Goal: Task Accomplishment & Management: Manage account settings

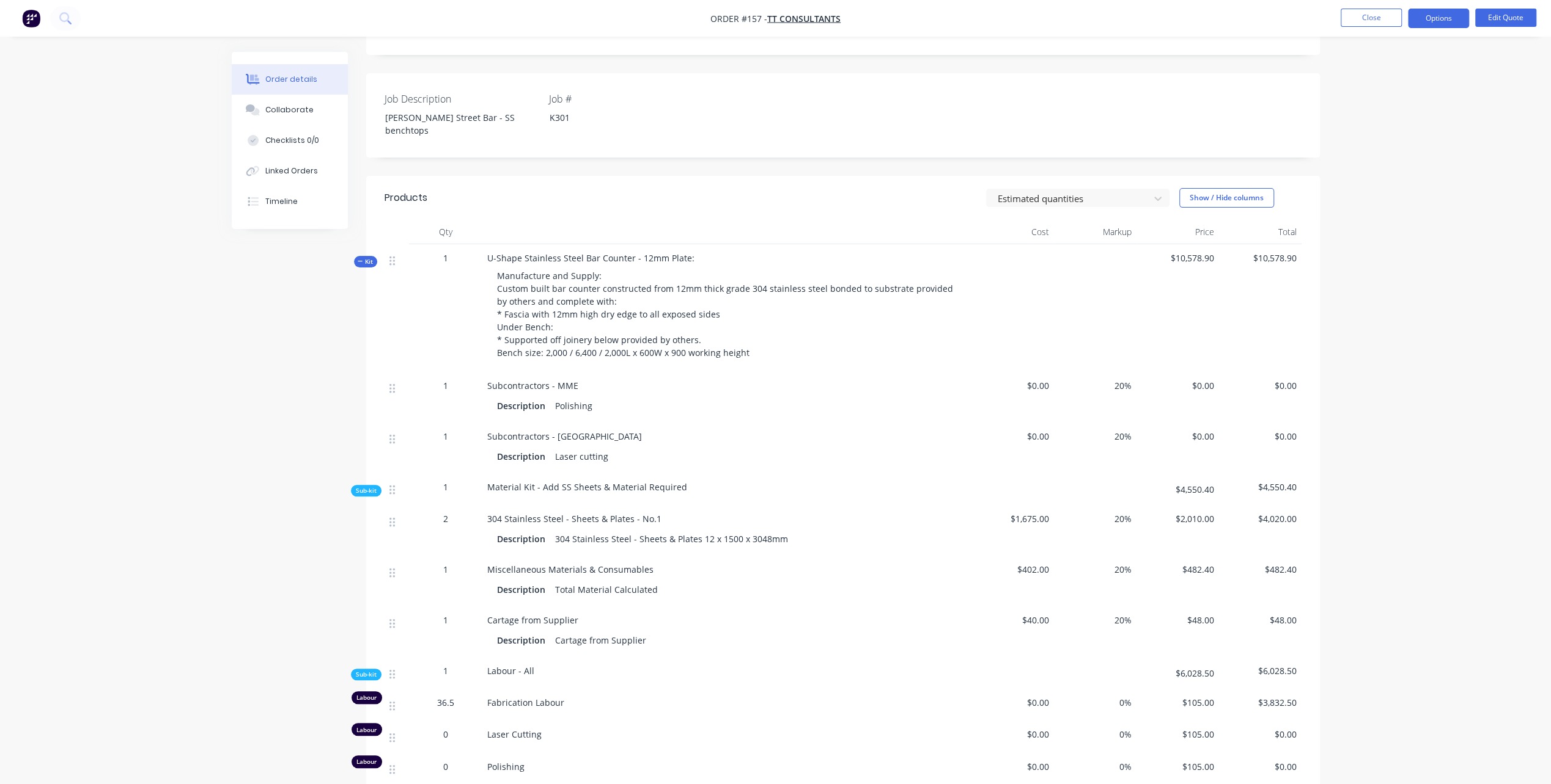
scroll to position [305, 0]
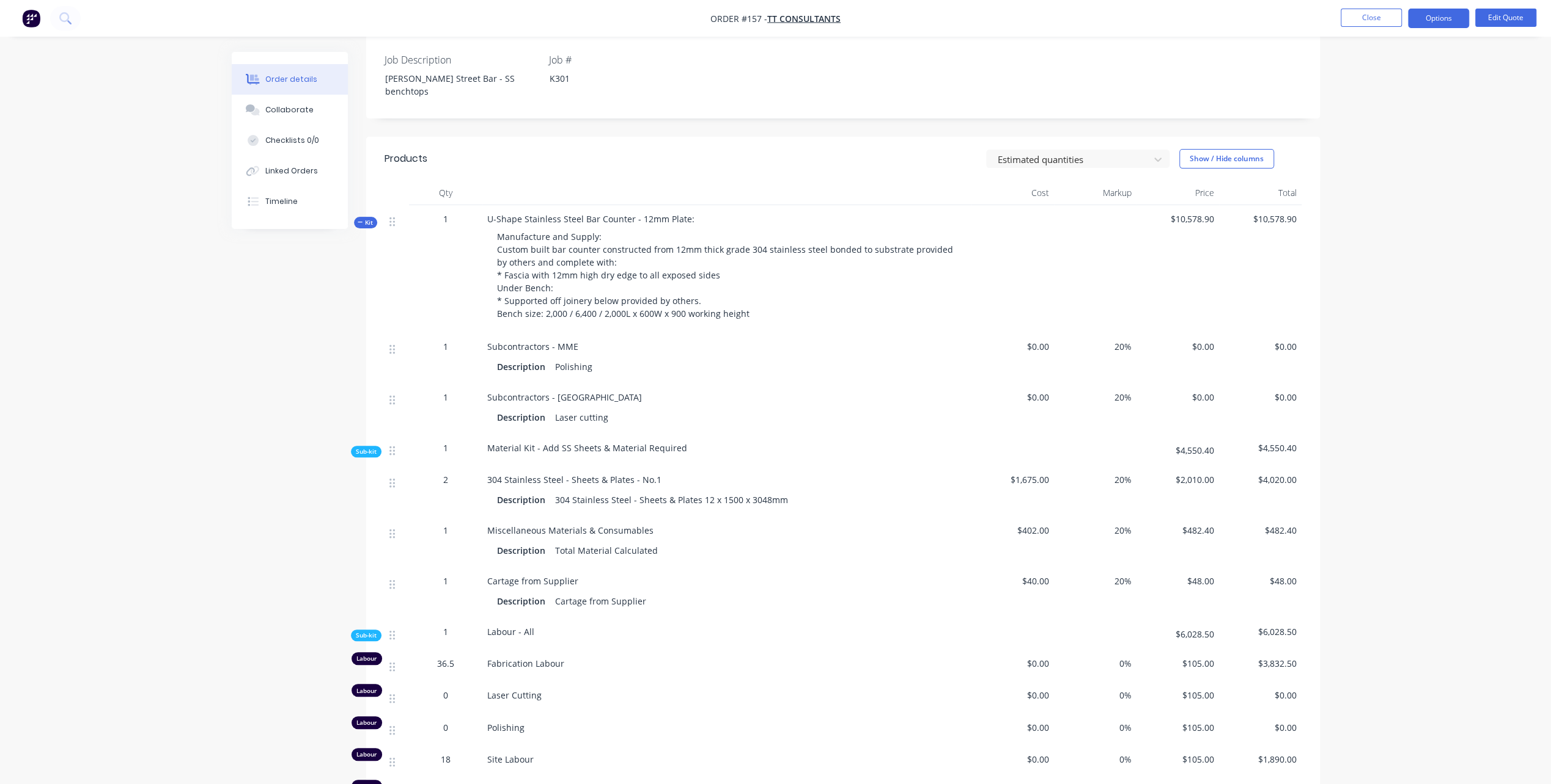
click at [594, 408] on div "Laser cutting" at bounding box center [581, 417] width 63 height 18
drag, startPoint x: 617, startPoint y: 405, endPoint x: 644, endPoint y: 411, distance: 27.7
click at [619, 408] on div "Description Laser cutting" at bounding box center [726, 417] width 459 height 18
drag, startPoint x: 604, startPoint y: 405, endPoint x: 616, endPoint y: 411, distance: 13.4
click at [605, 408] on div "Laser cutting" at bounding box center [581, 417] width 63 height 18
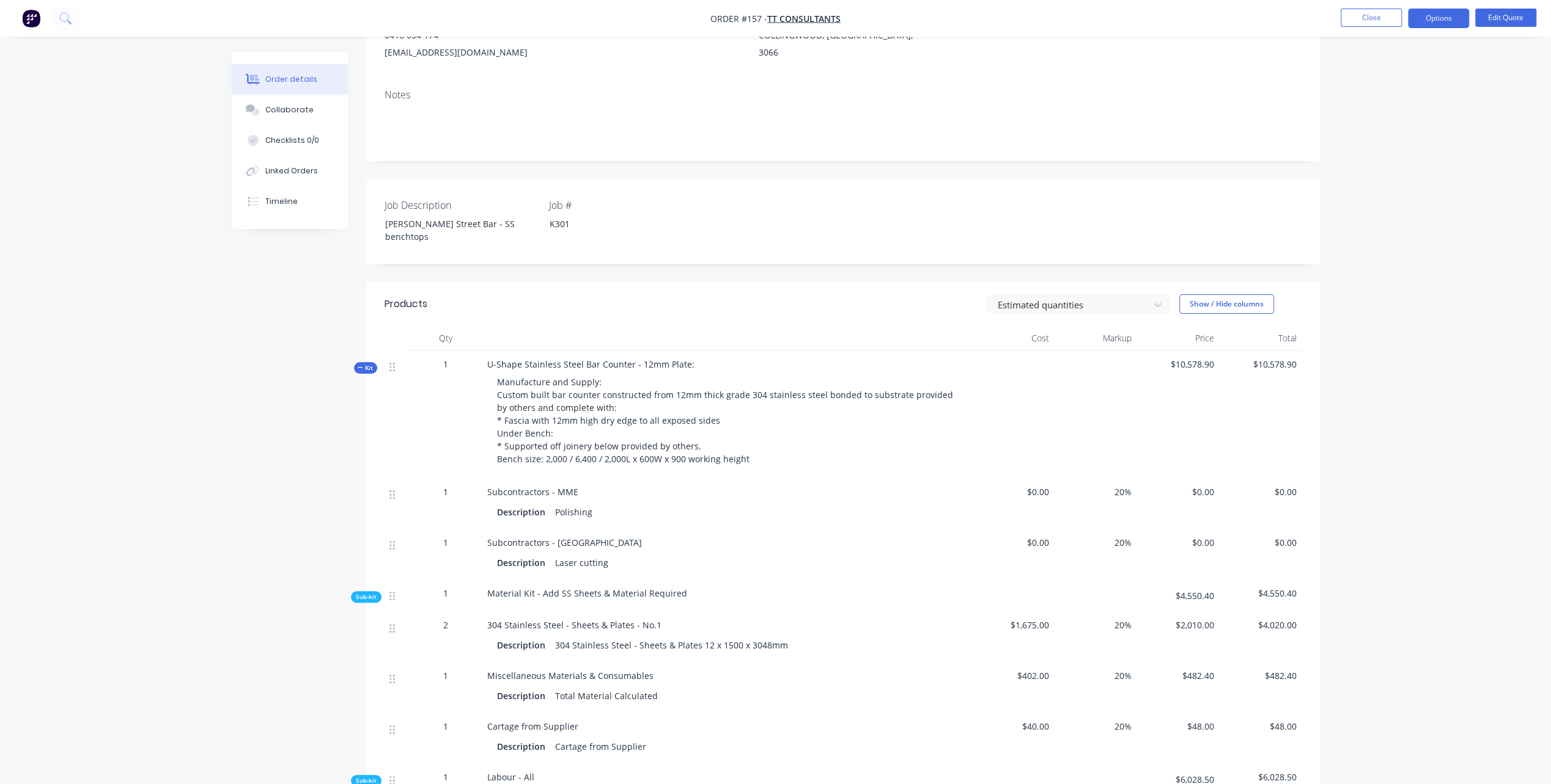
scroll to position [0, 0]
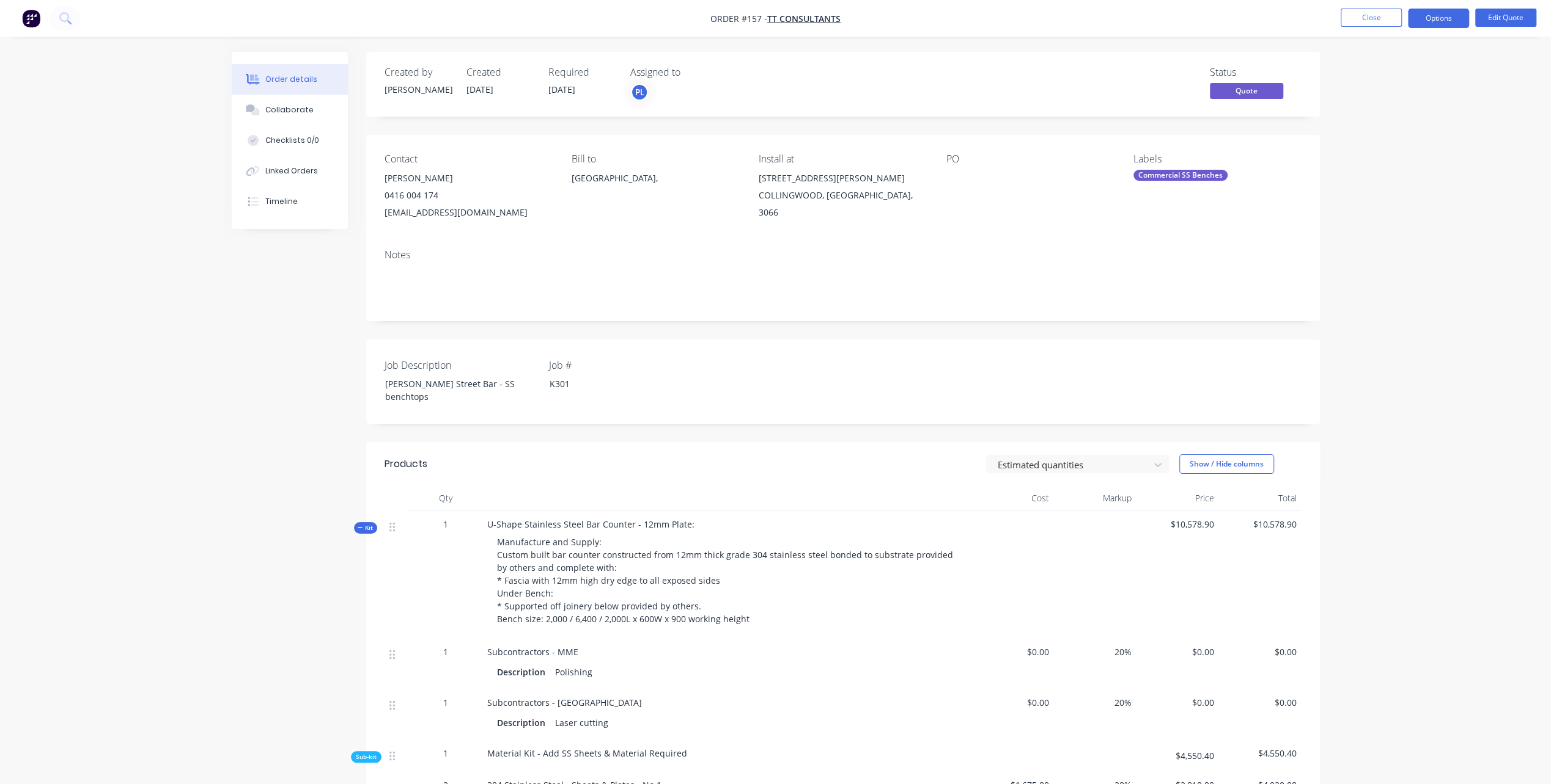
click at [594, 638] on div "Subcontractors - MME Description Polishing" at bounding box center [726, 664] width 489 height 51
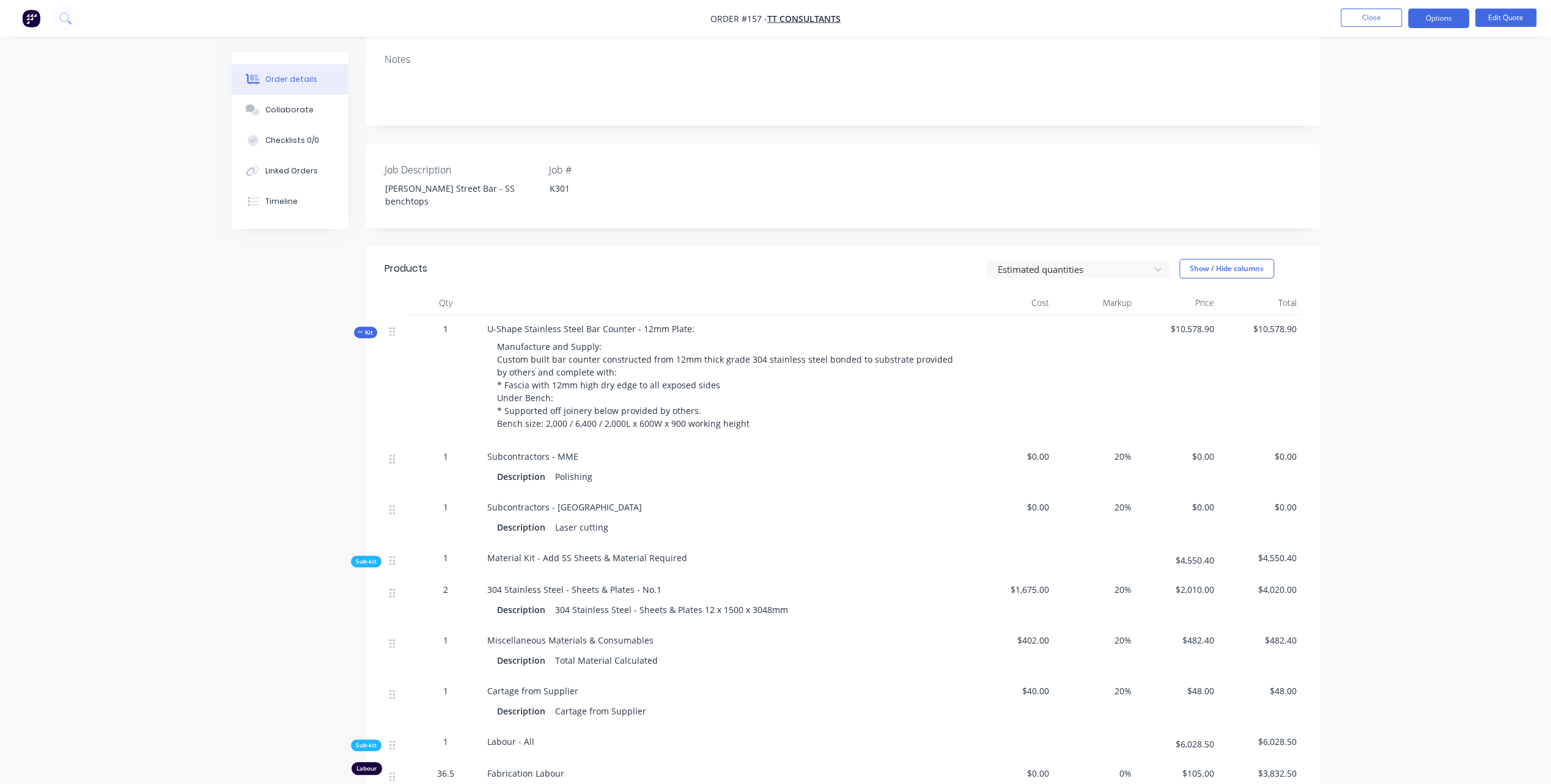
scroll to position [244, 0]
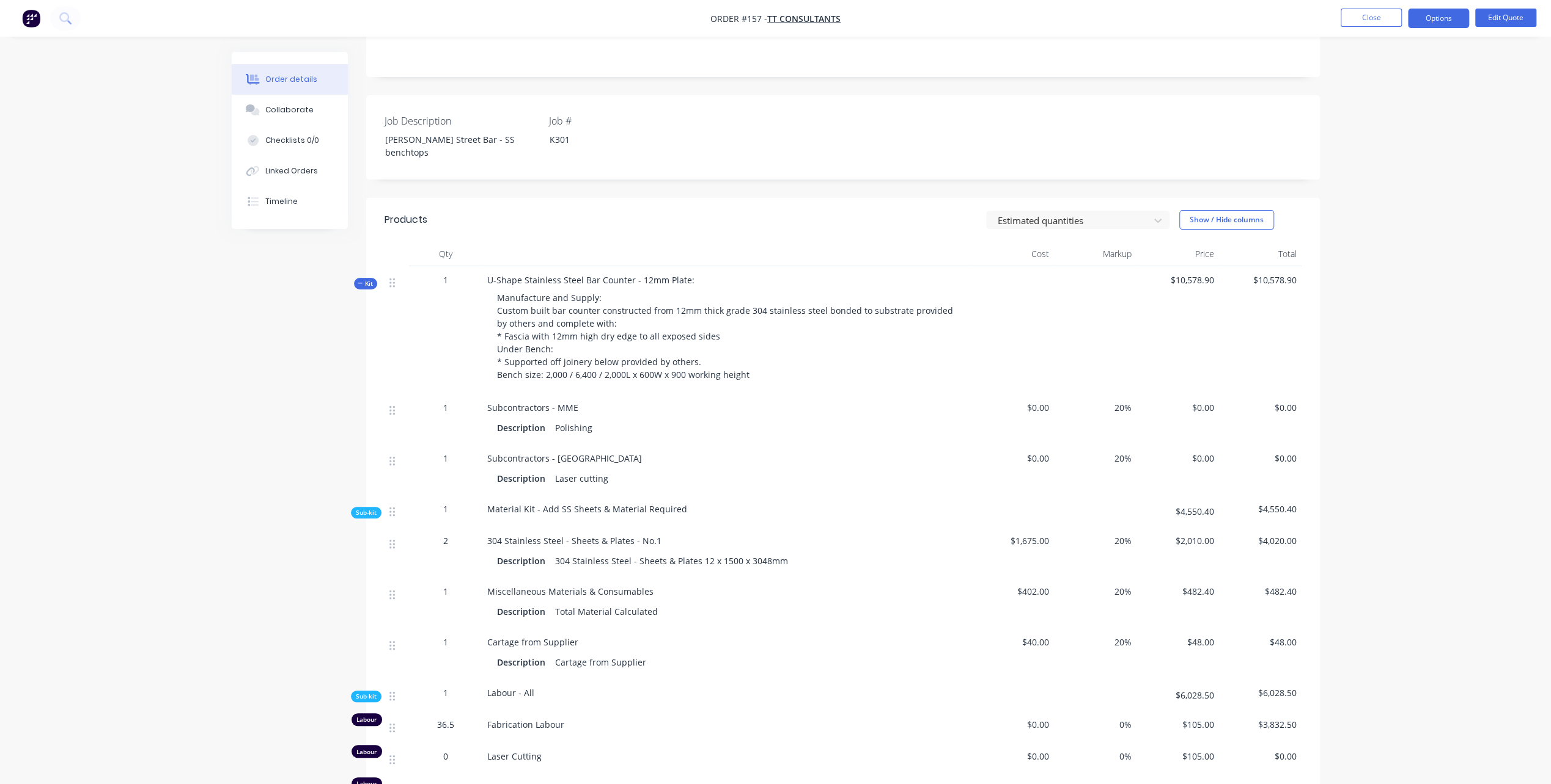
click at [588, 470] on div "Laser cutting" at bounding box center [581, 479] width 63 height 18
drag, startPoint x: 553, startPoint y: 466, endPoint x: 612, endPoint y: 471, distance: 59.2
click at [612, 471] on div "Description Laser cutting" at bounding box center [726, 479] width 459 height 18
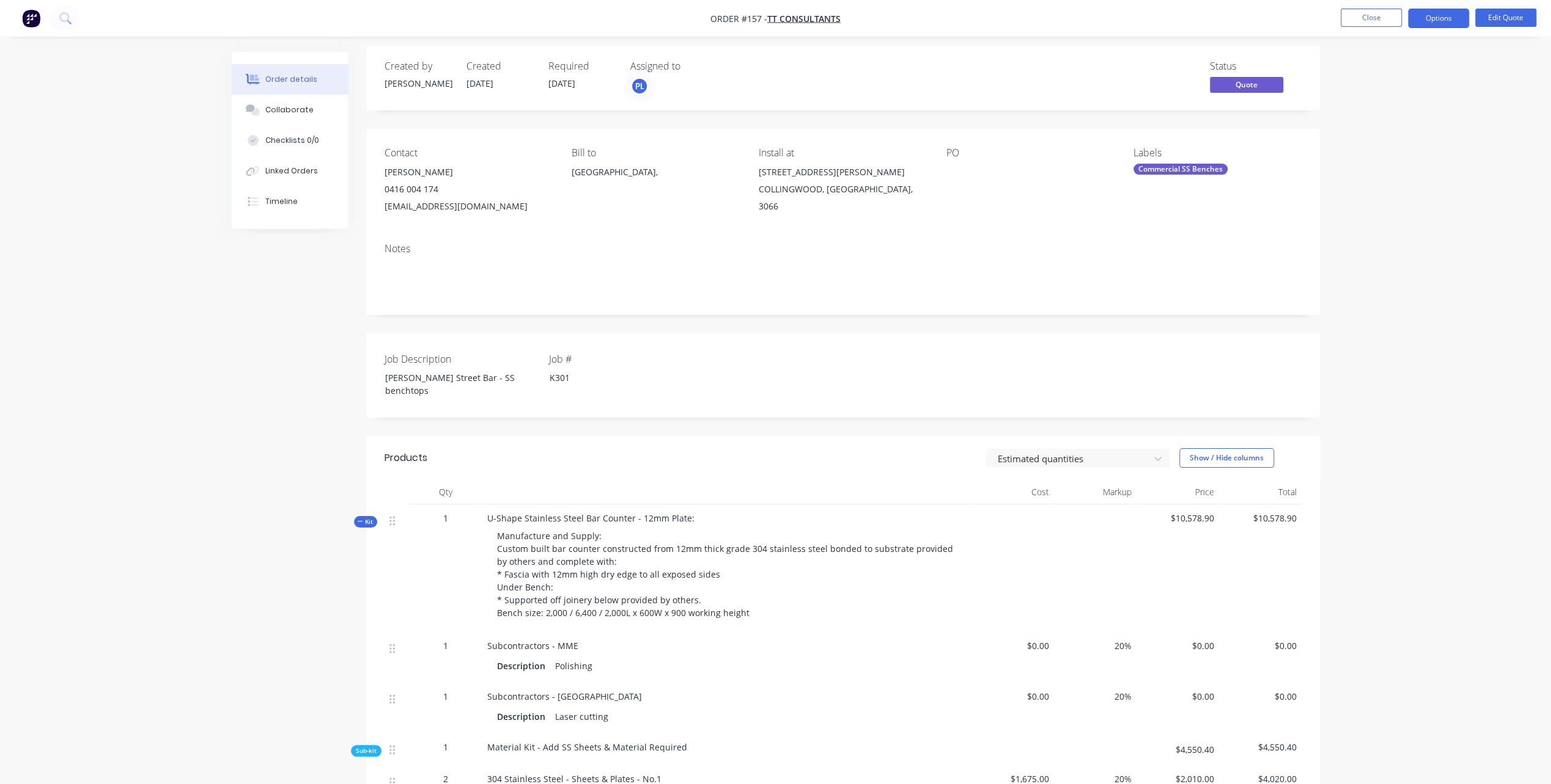
scroll to position [0, 0]
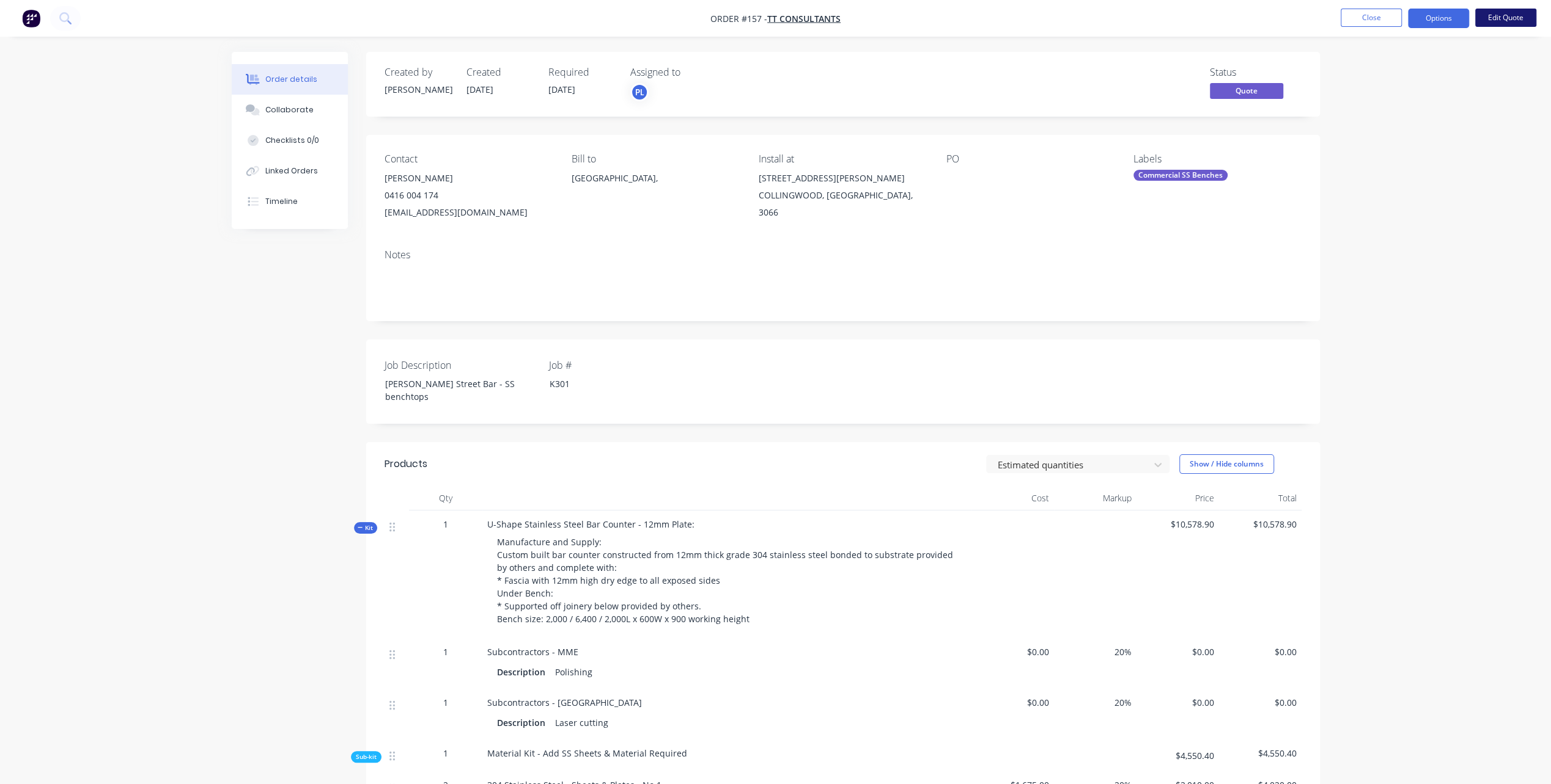
click at [1501, 19] on button "Edit Quote" at bounding box center [1505, 17] width 61 height 19
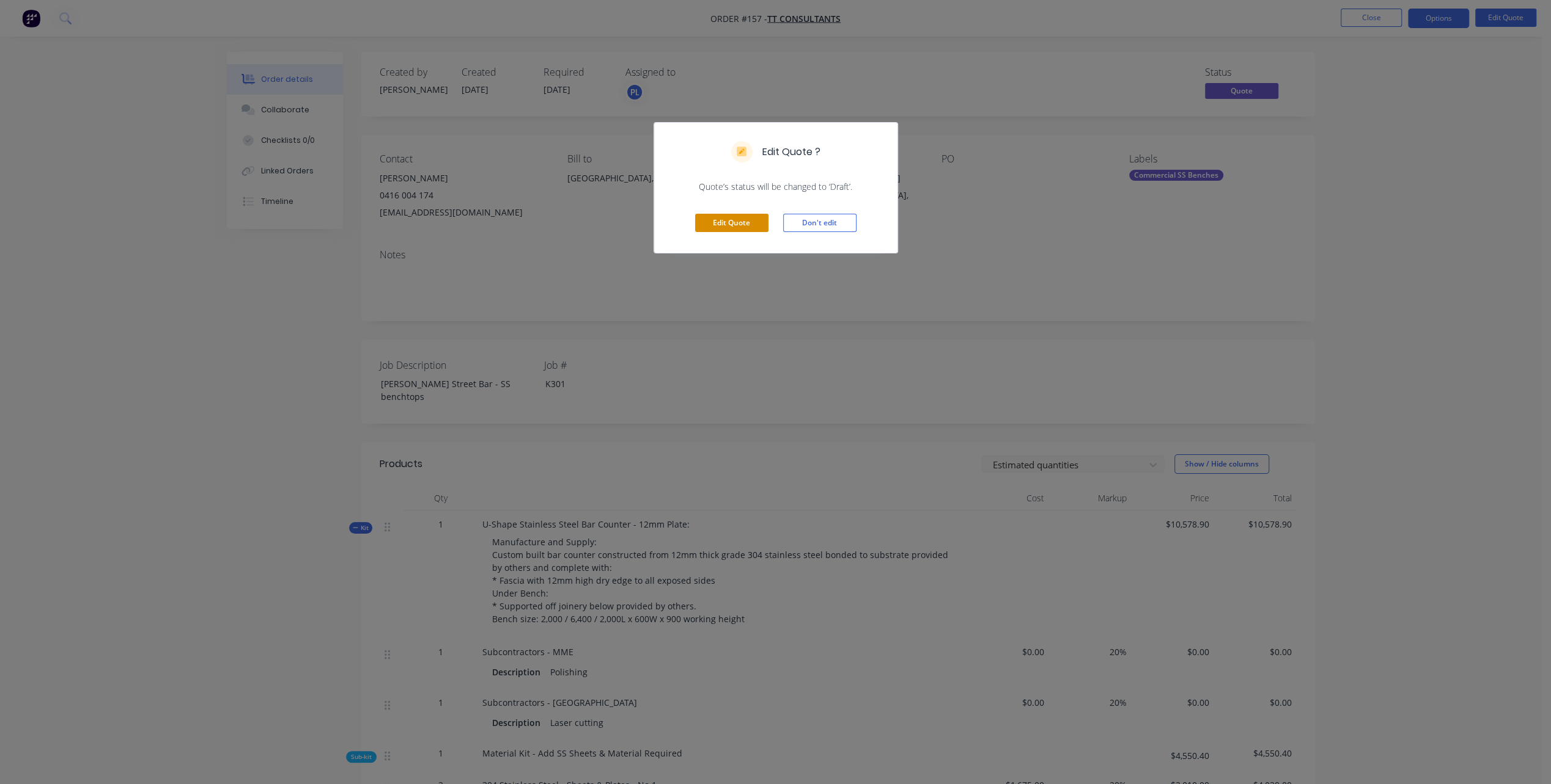
click at [734, 221] on button "Edit Quote" at bounding box center [731, 223] width 73 height 19
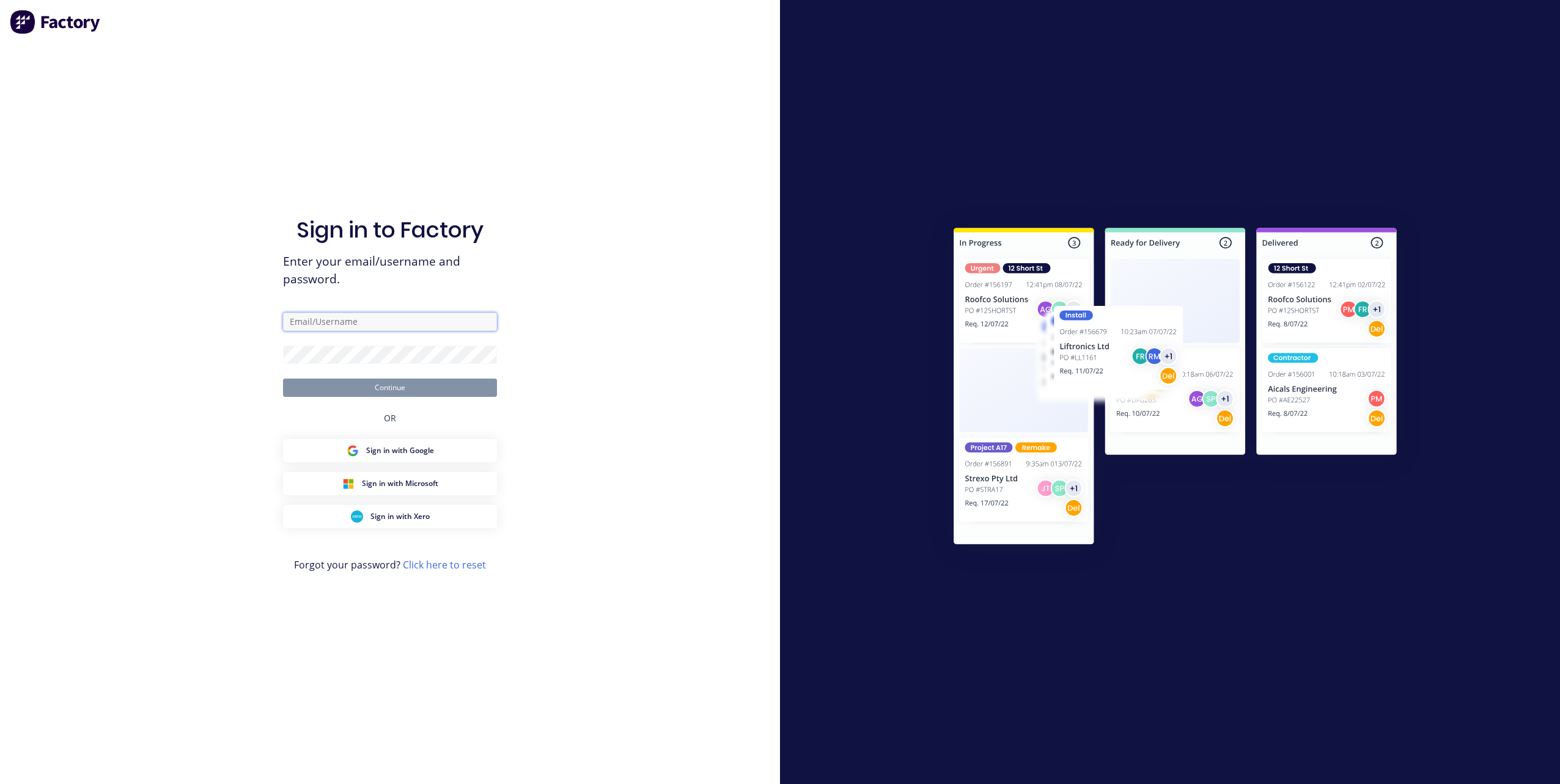
type input "[PERSON_NAME][EMAIL_ADDRESS][DOMAIN_NAME]"
click at [392, 384] on button "Continue" at bounding box center [390, 388] width 214 height 19
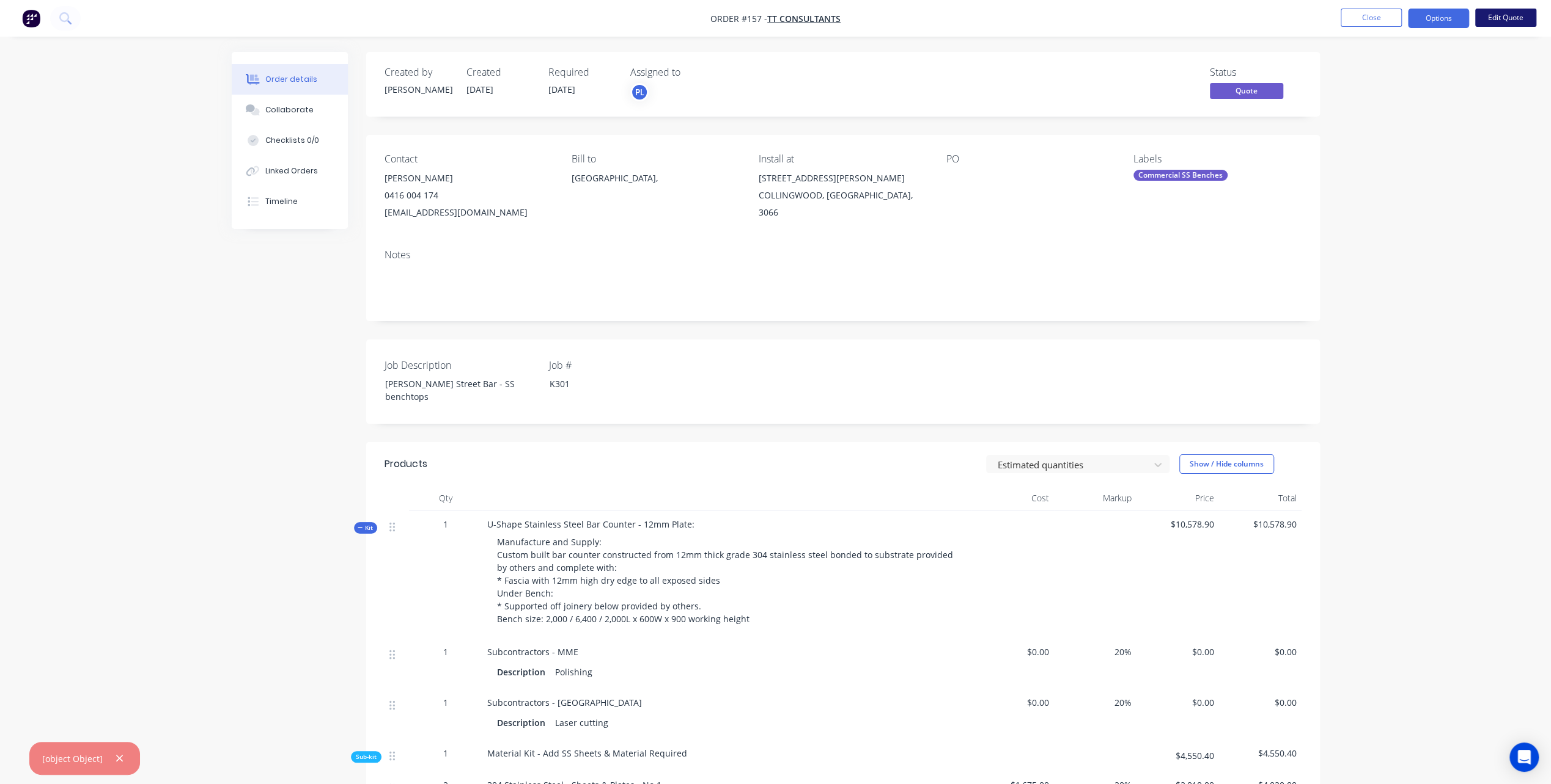
click at [1501, 16] on button "Edit Quote" at bounding box center [1505, 17] width 61 height 19
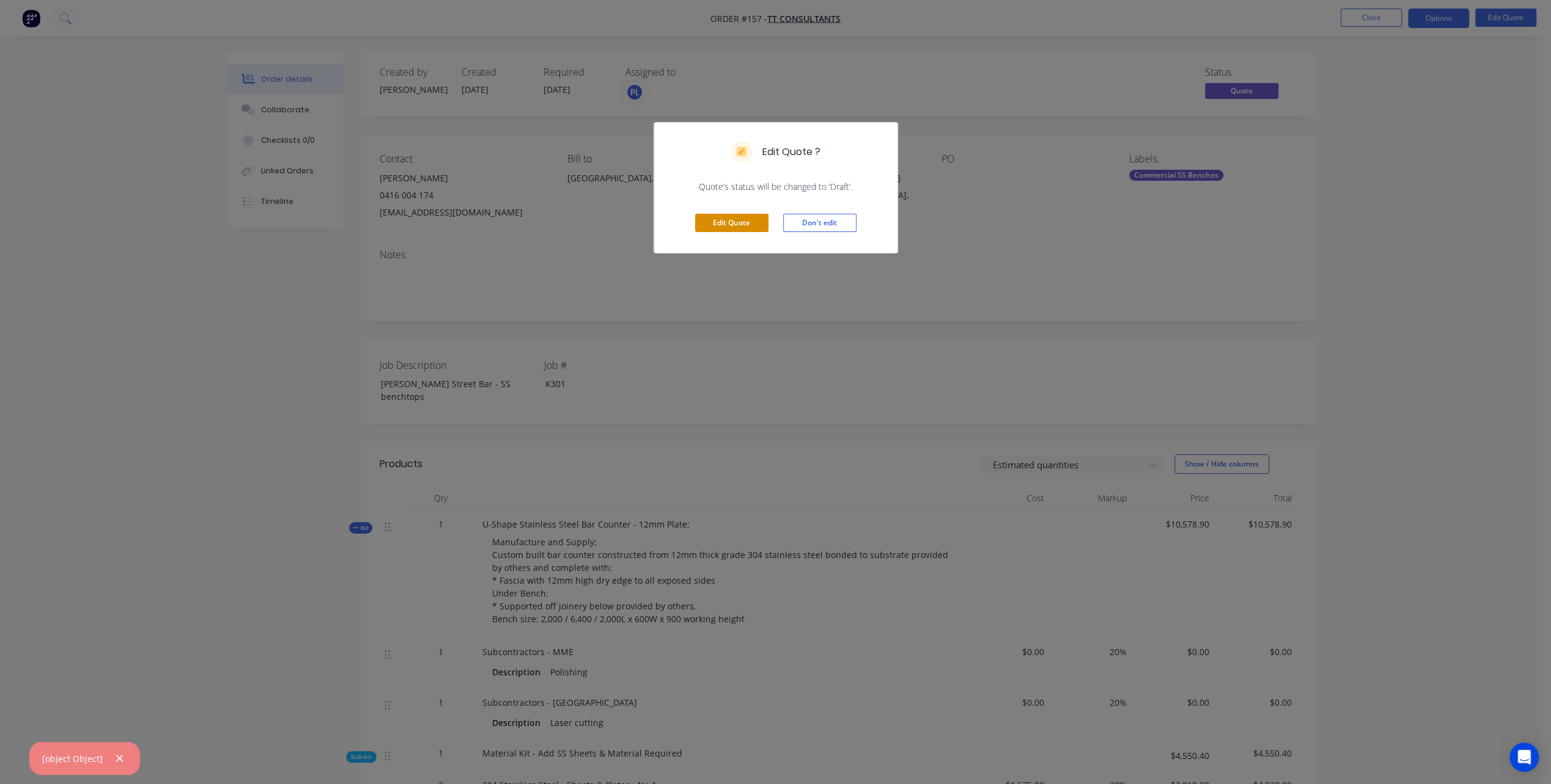
click at [740, 217] on button "Edit Quote" at bounding box center [731, 223] width 73 height 19
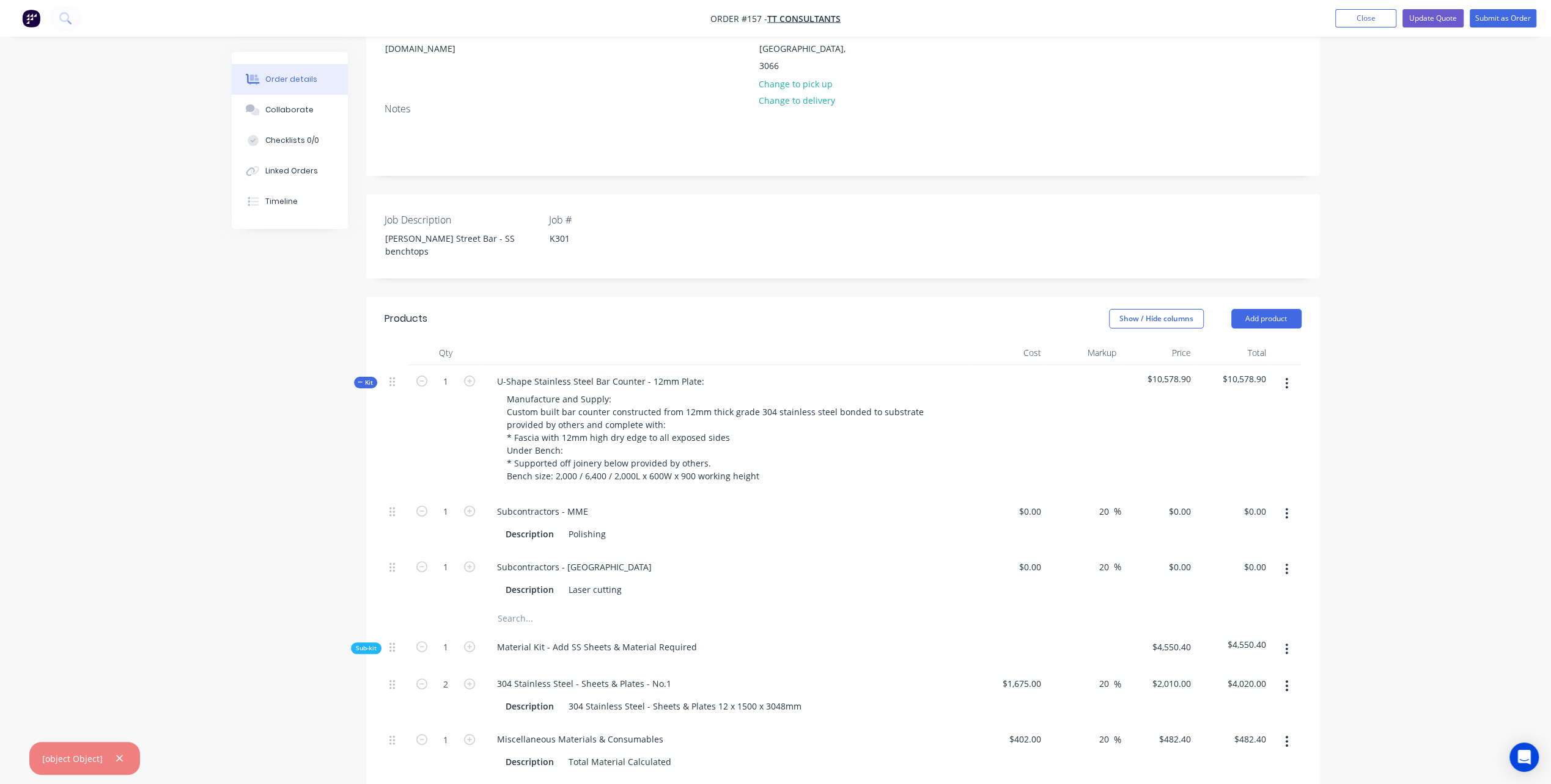
scroll to position [244, 0]
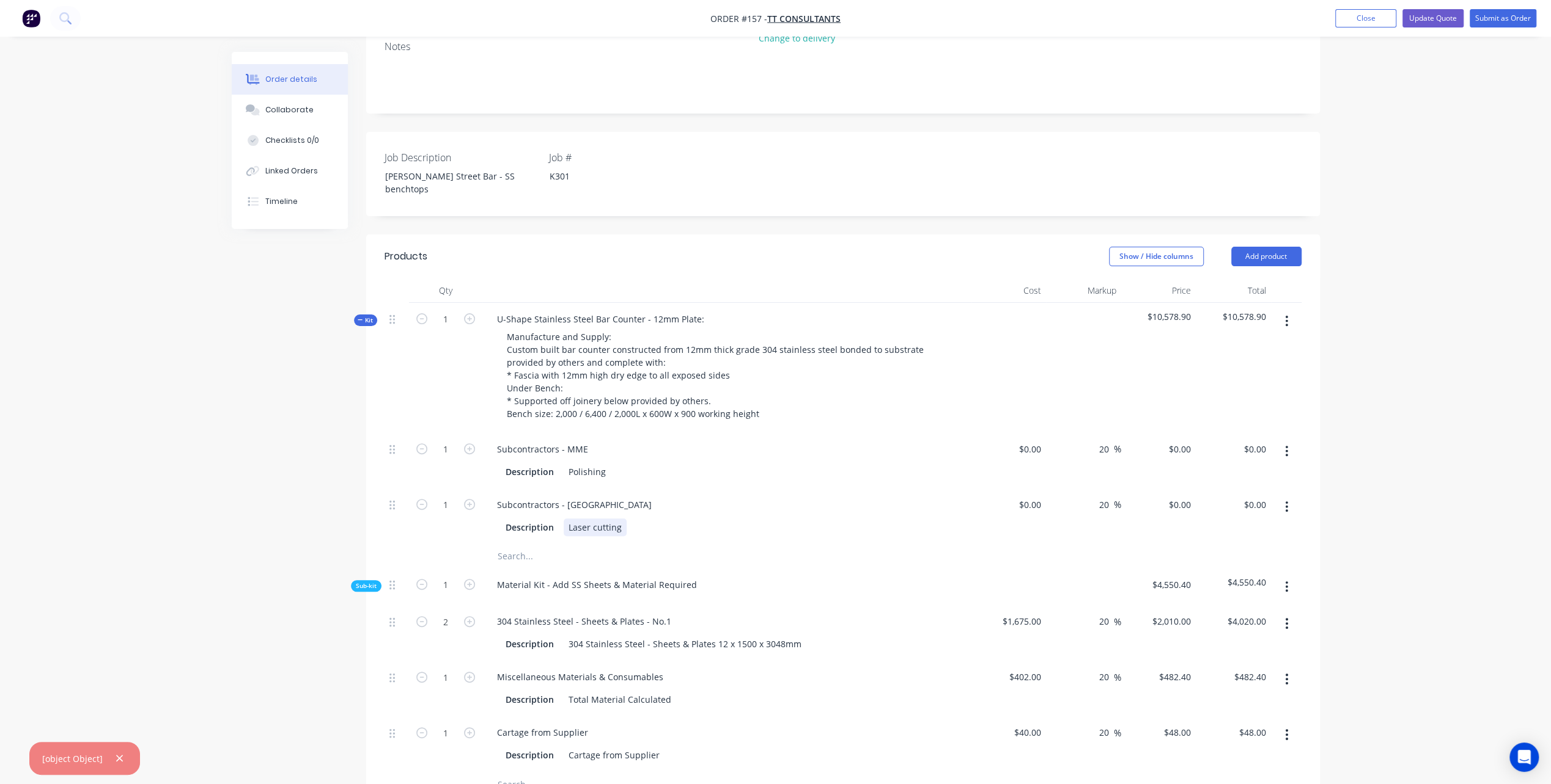
click at [568, 519] on div "Laser cutting" at bounding box center [595, 528] width 63 height 18
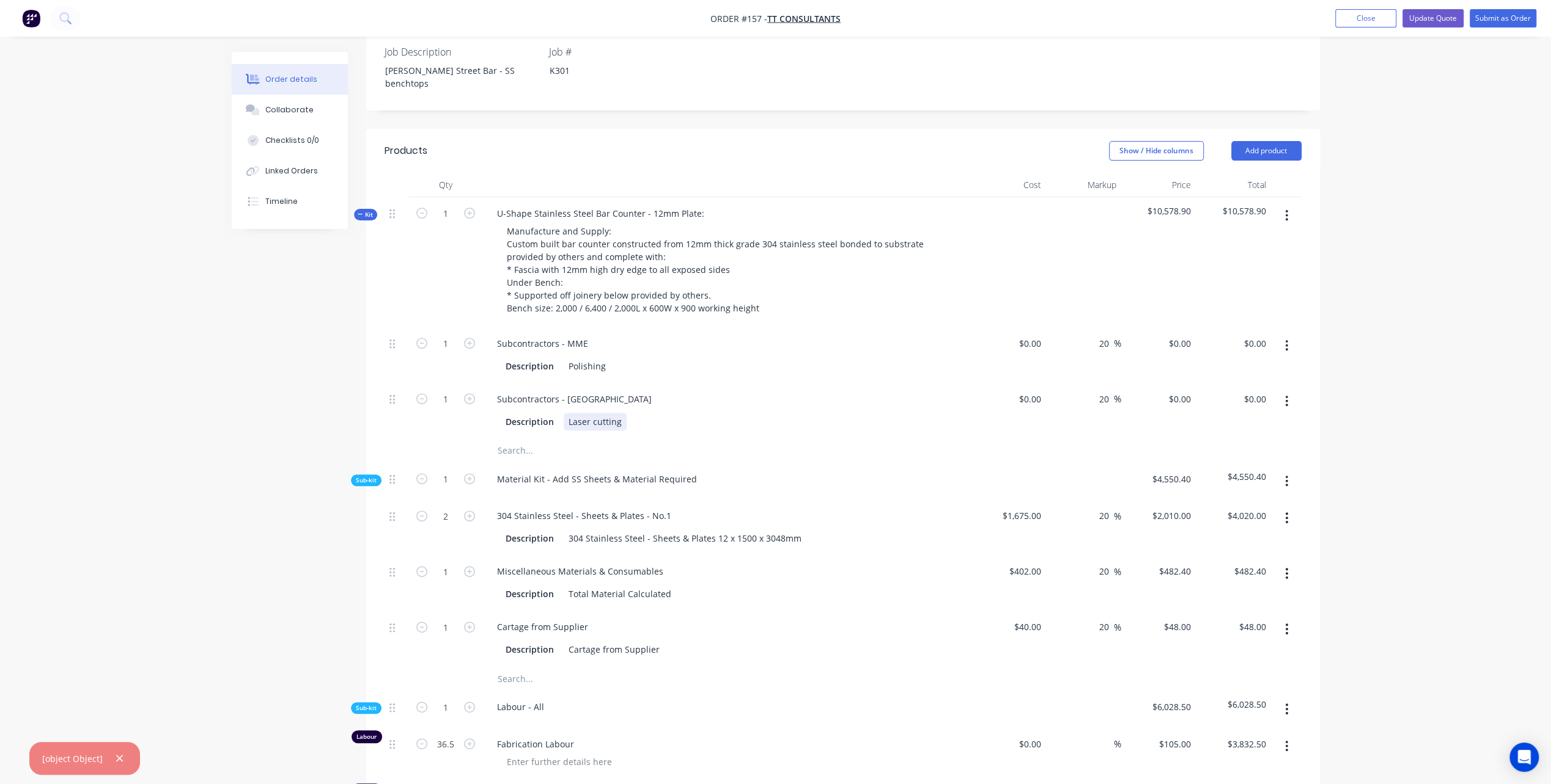
scroll to position [367, 0]
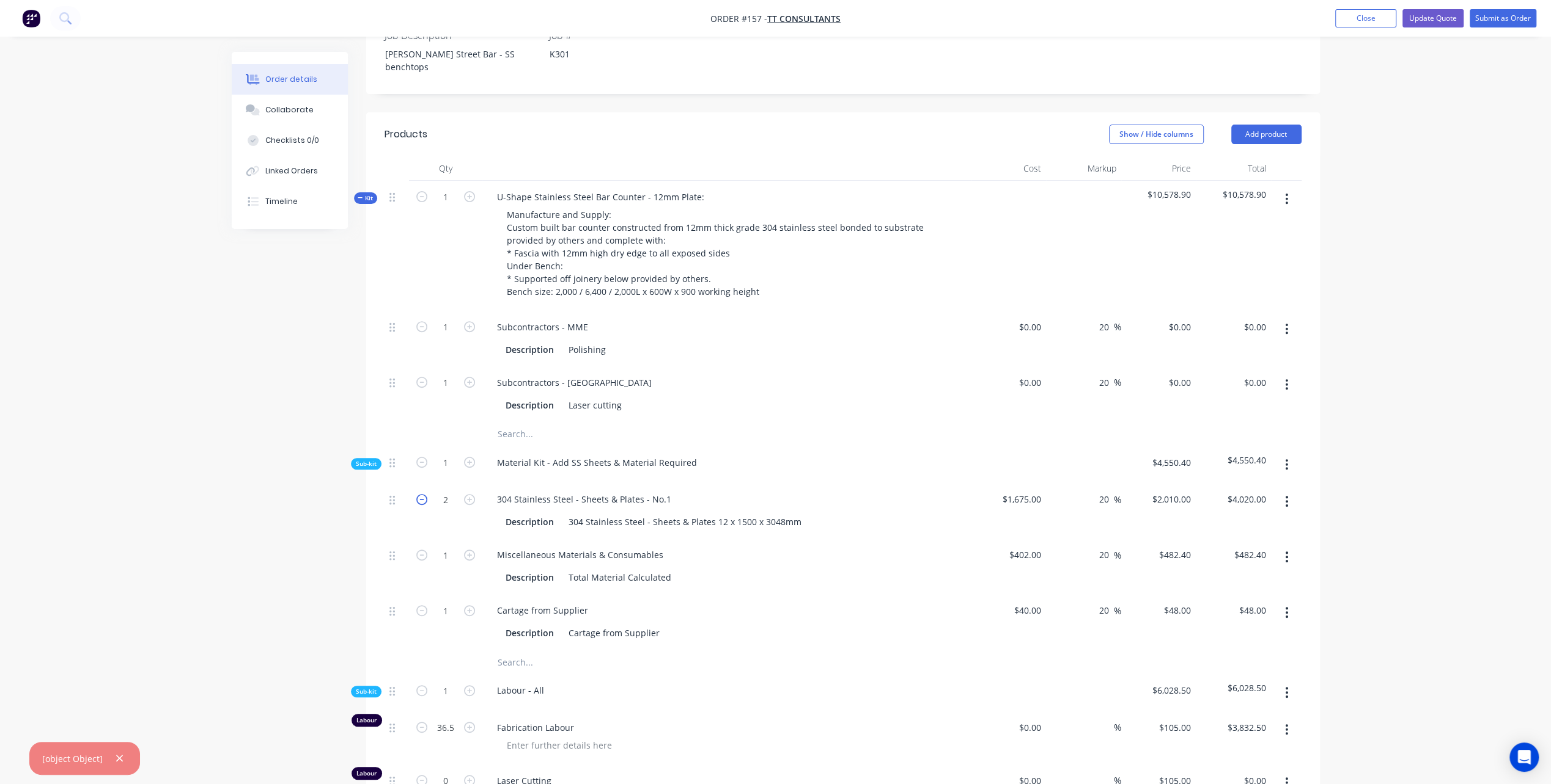
click at [421, 494] on icon "button" at bounding box center [421, 500] width 11 height 11
type input "1"
type input "$2,010.00"
click at [421, 494] on icon "button" at bounding box center [421, 500] width 11 height 11
type input "0"
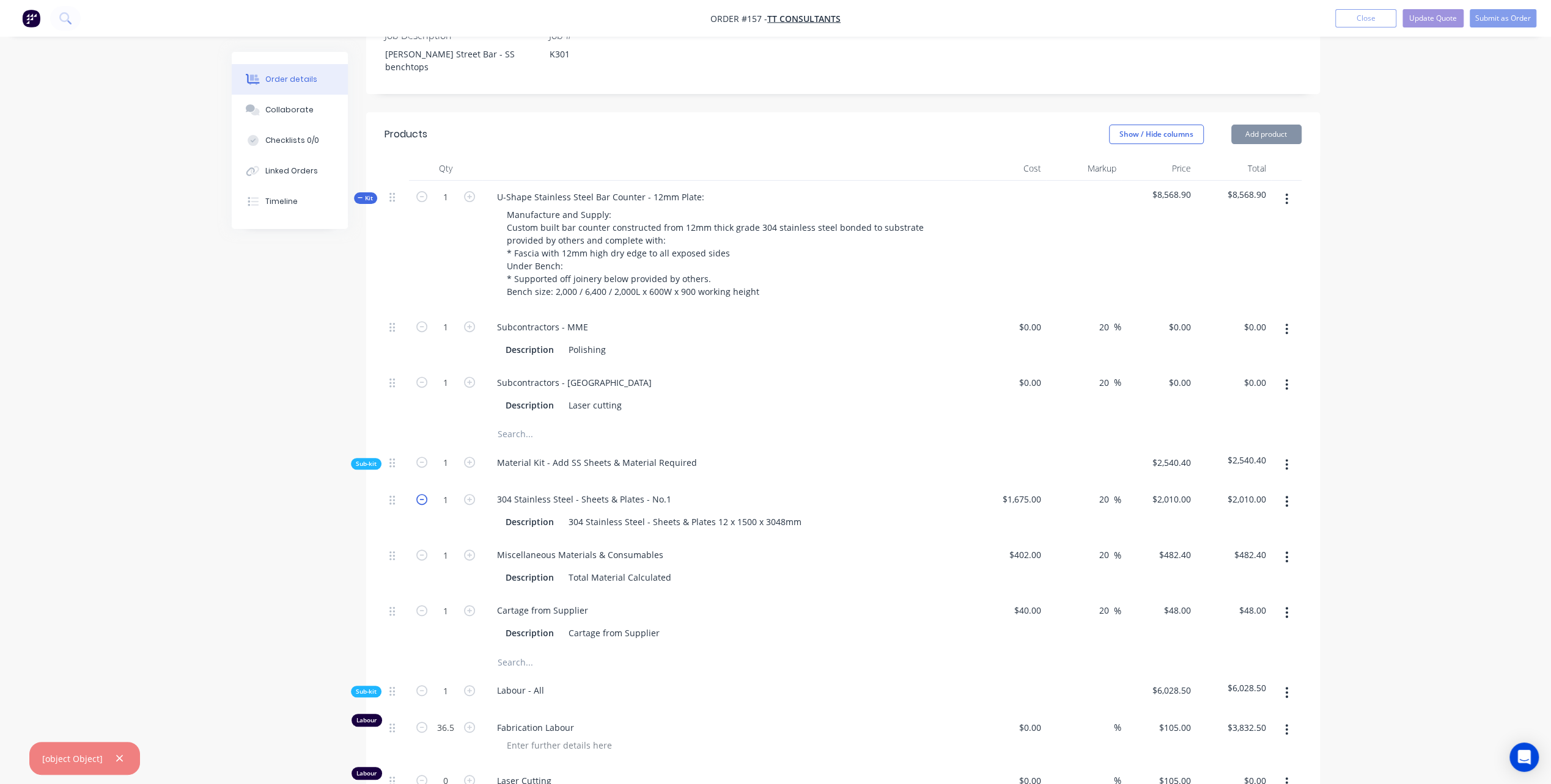
type input "$0.00"
drag, startPoint x: 568, startPoint y: 358, endPoint x: 622, endPoint y: 358, distance: 54.0
click at [622, 396] on div "Laser cutting" at bounding box center [595, 405] width 63 height 18
click at [586, 374] on div "Subcontractors - [GEOGRAPHIC_DATA]" at bounding box center [574, 383] width 174 height 18
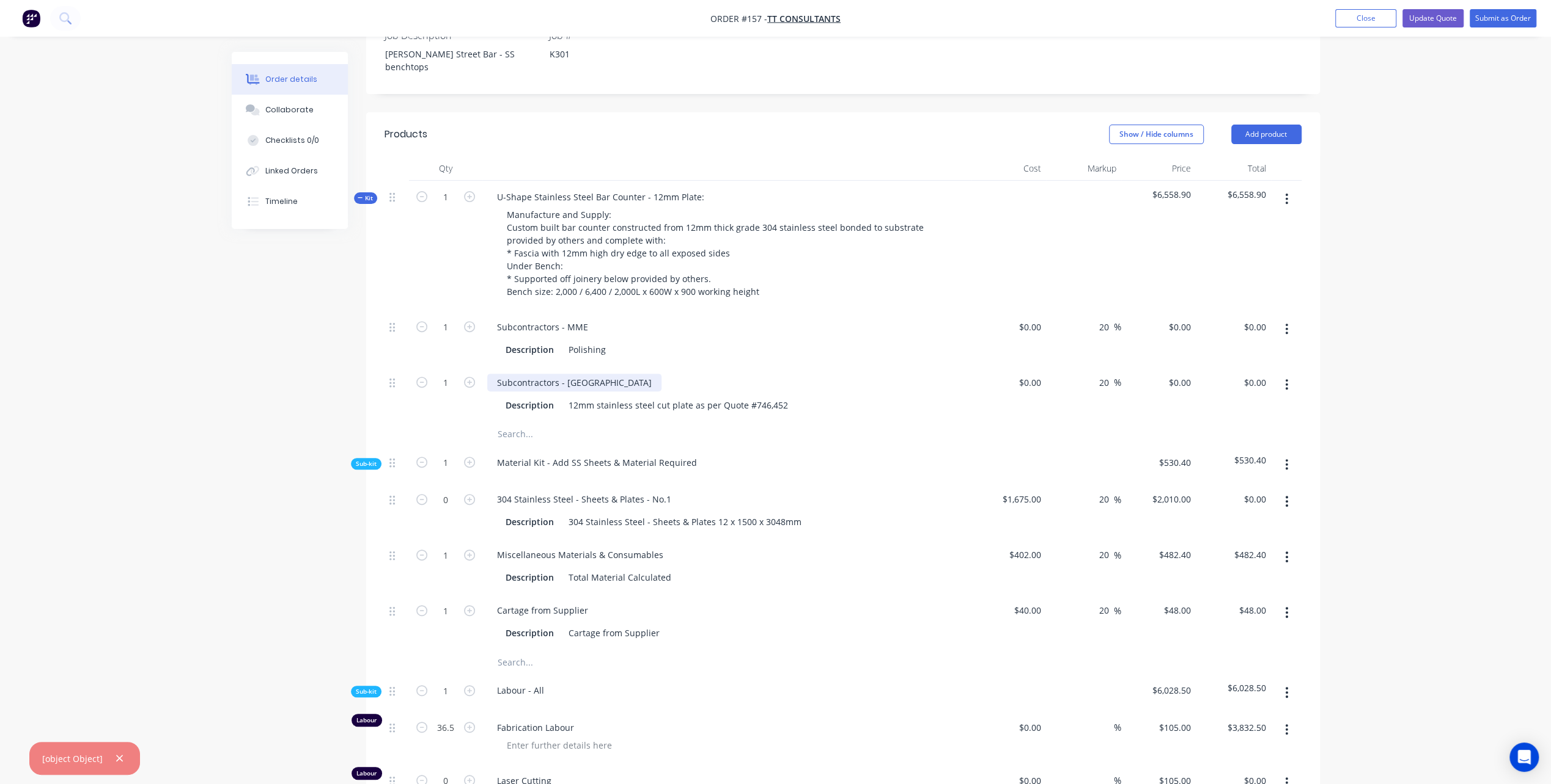
drag, startPoint x: 596, startPoint y: 335, endPoint x: 606, endPoint y: 343, distance: 12.8
click at [596, 374] on div "Subcontractors - [GEOGRAPHIC_DATA]" at bounding box center [574, 383] width 174 height 18
click at [835, 370] on div "Subcontractors - [GEOGRAPHIC_DATA] - Supply and cut SS plate Description 12mm s…" at bounding box center [726, 394] width 489 height 55
click at [1030, 374] on div "0 $0.00" at bounding box center [1030, 383] width 33 height 18
type input "$3,606.00"
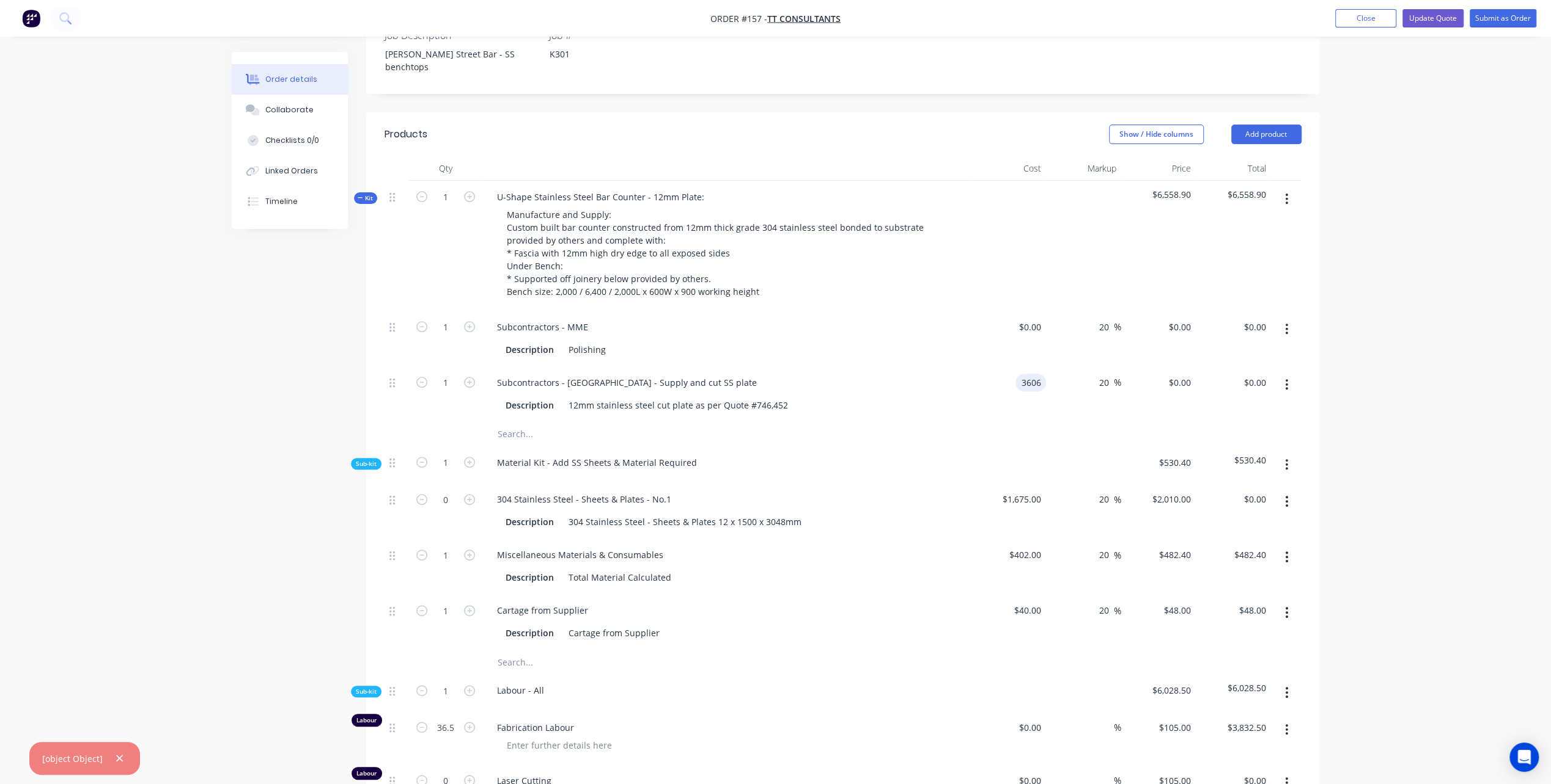
type input "$4,327.20"
click at [852, 422] on div at bounding box center [670, 434] width 367 height 25
click at [1285, 193] on icon "button" at bounding box center [1287, 199] width 3 height 13
click at [1231, 223] on div "Add product to kit" at bounding box center [1243, 231] width 94 height 18
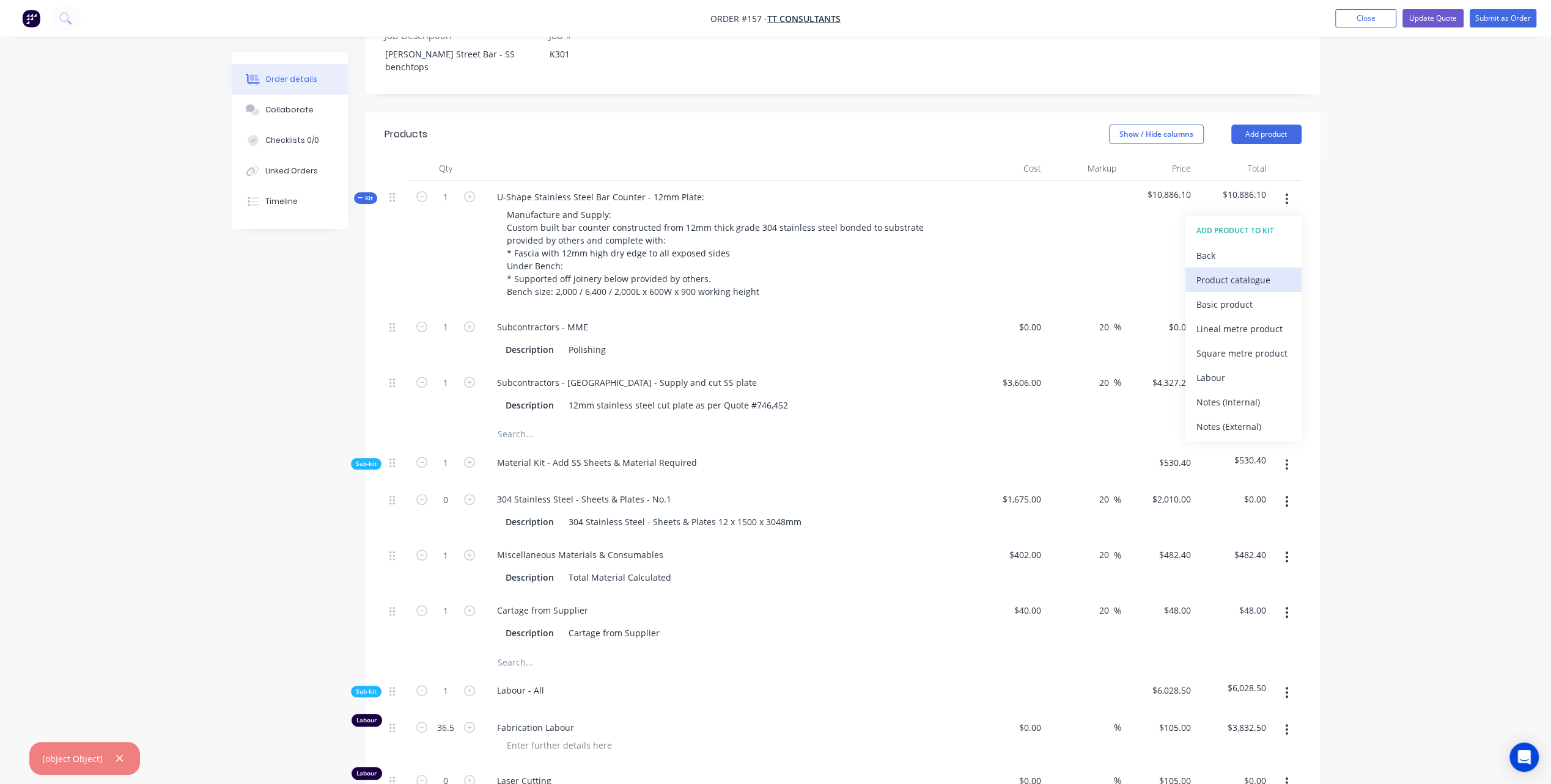
click at [1226, 271] on div "Product catalogue" at bounding box center [1243, 280] width 94 height 18
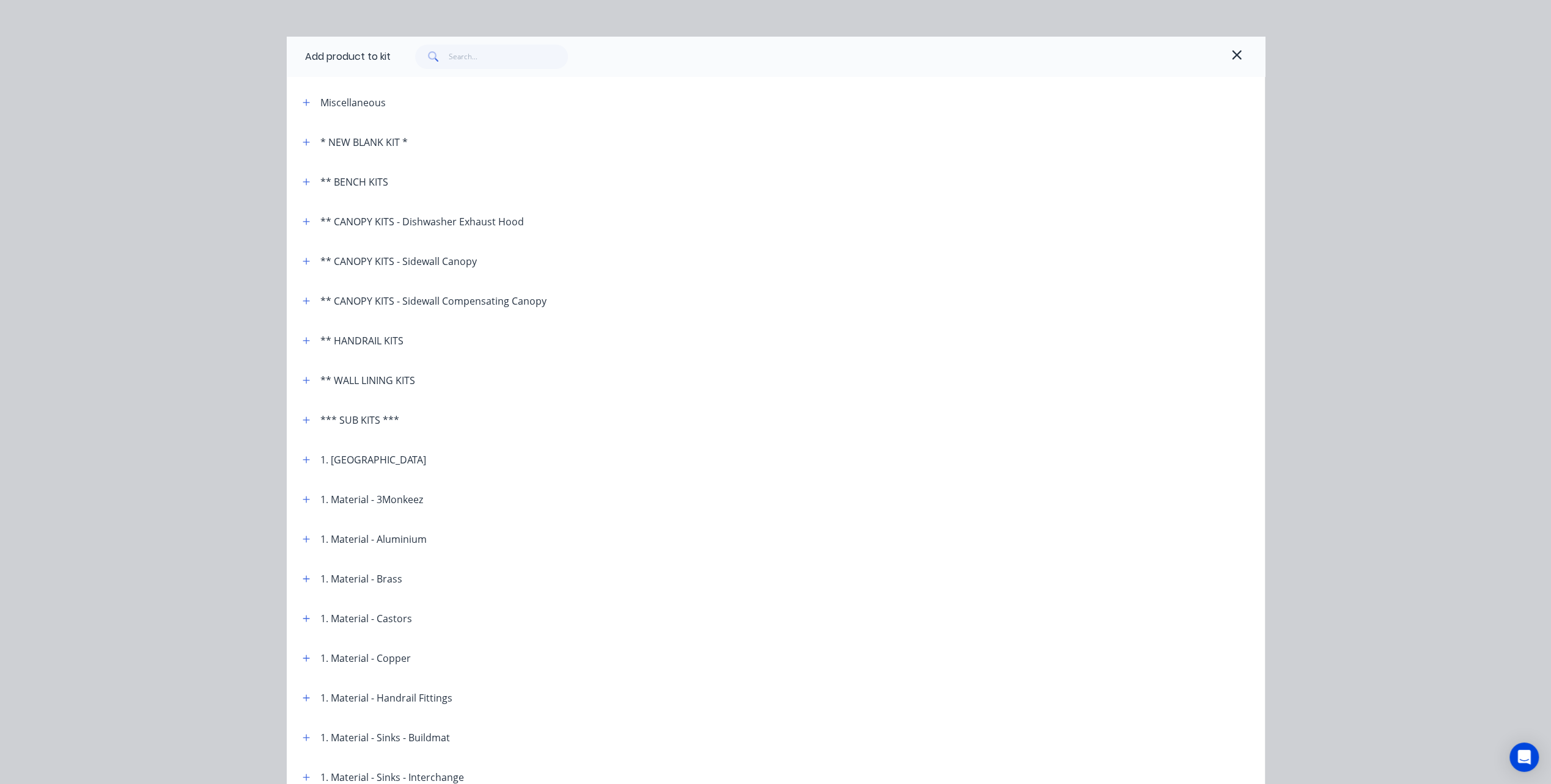
scroll to position [0, 0]
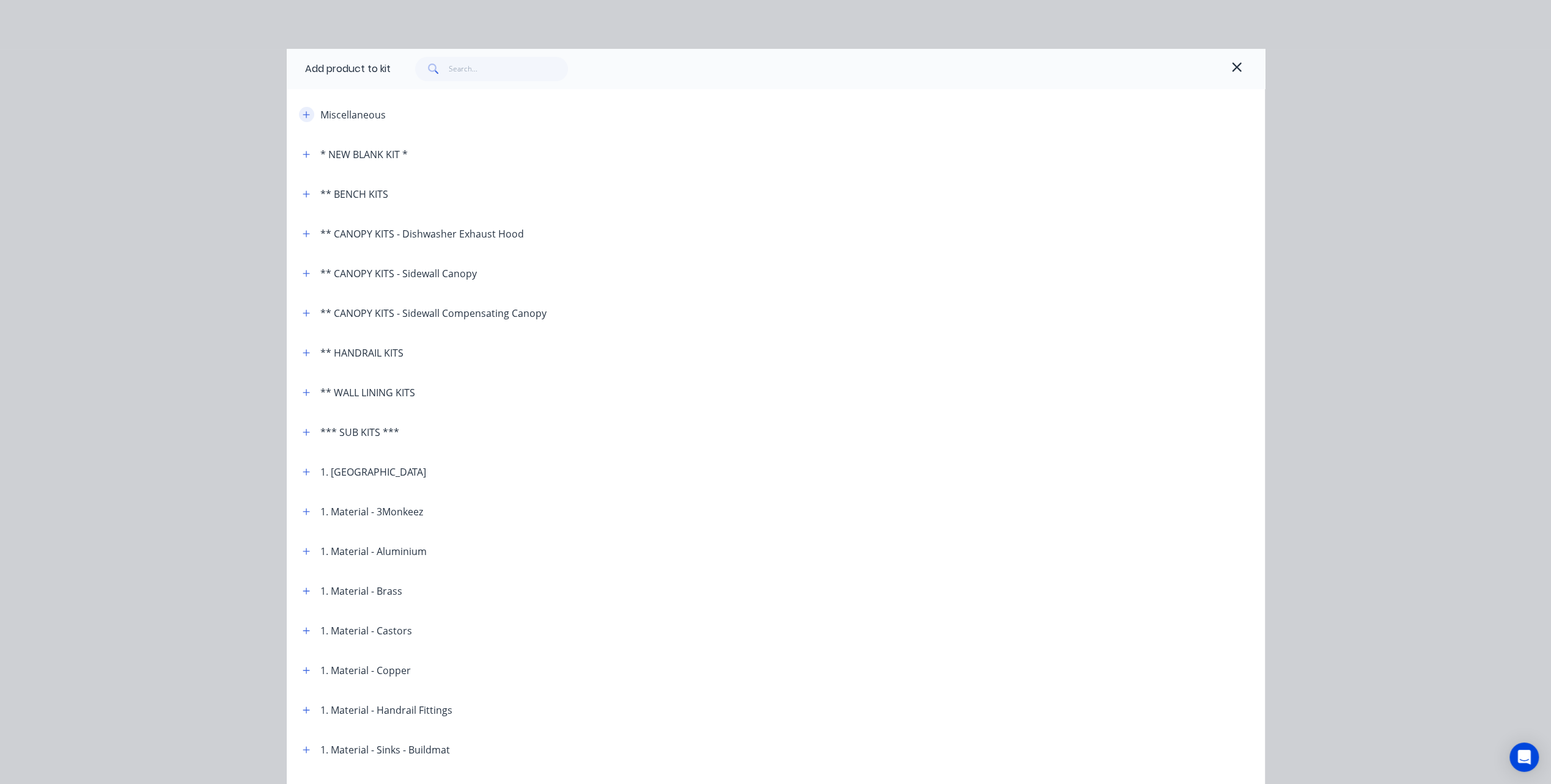
click at [304, 113] on icon "button" at bounding box center [306, 114] width 7 height 8
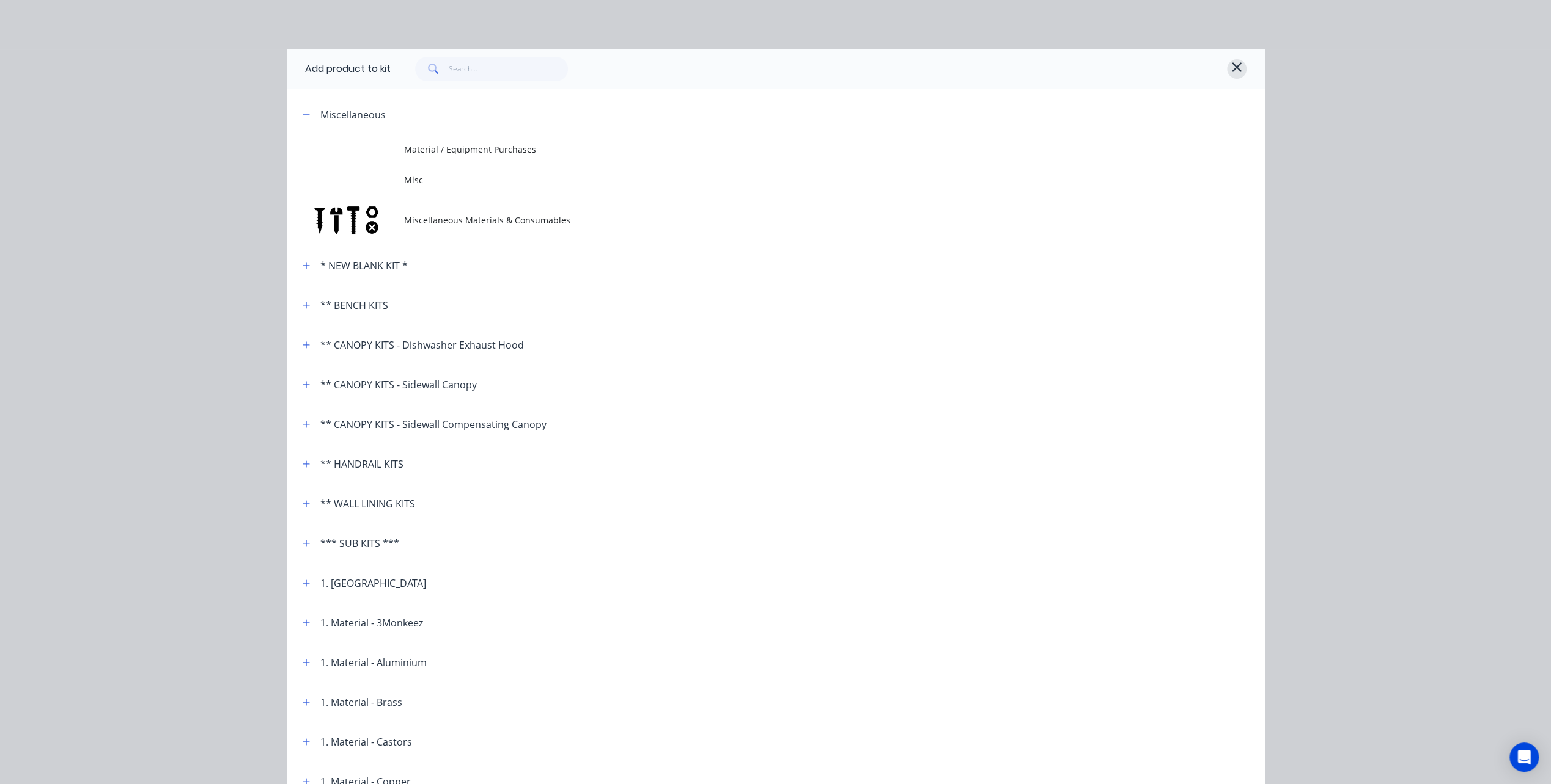
click at [1233, 66] on icon "button" at bounding box center [1236, 66] width 9 height 9
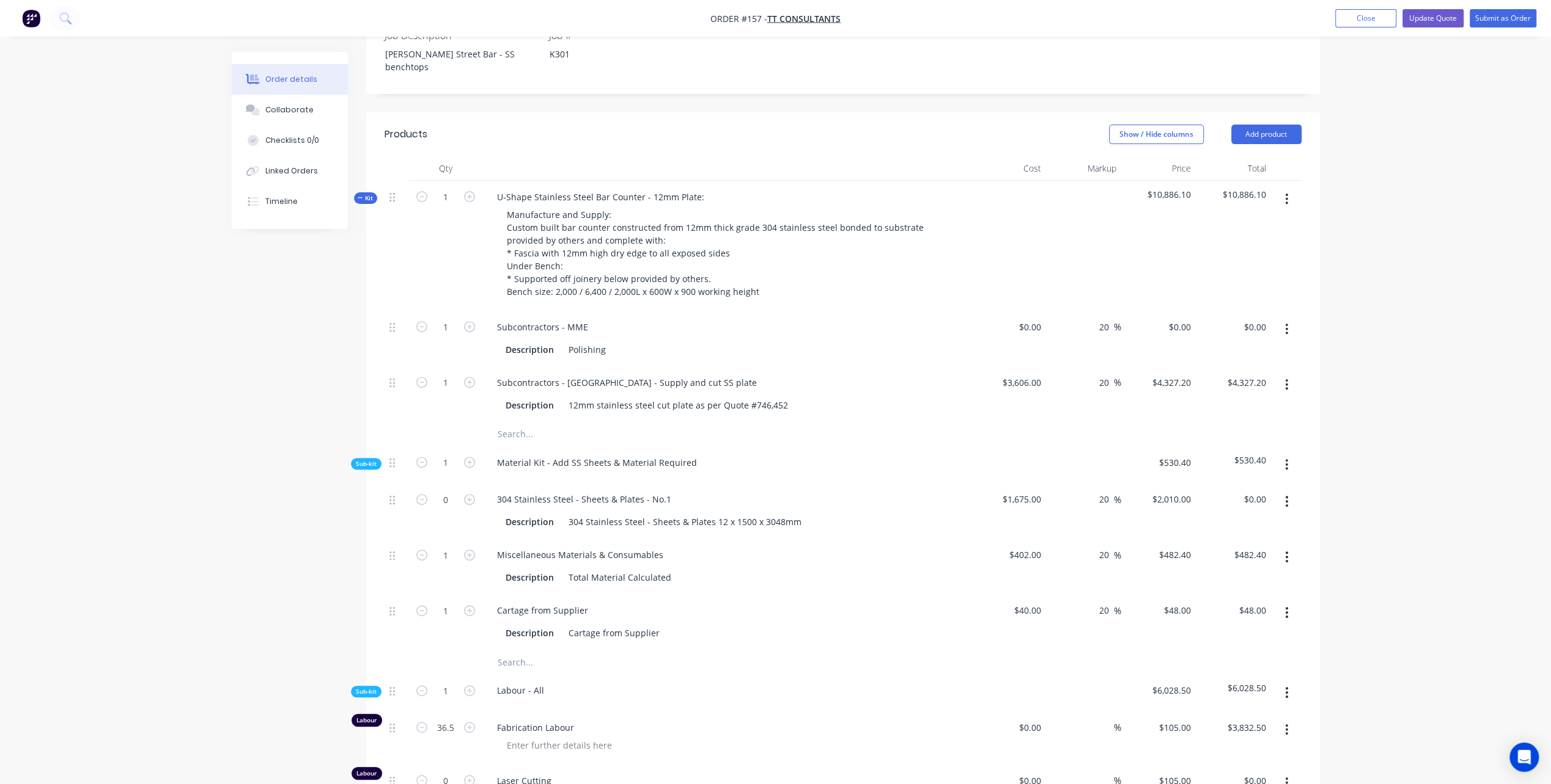
click at [1287, 323] on icon "button" at bounding box center [1287, 329] width 3 height 13
click at [1287, 193] on icon "button" at bounding box center [1287, 199] width 3 height 13
click at [1237, 223] on div "Add product to kit" at bounding box center [1243, 231] width 94 height 18
click at [1235, 296] on div "Basic product" at bounding box center [1243, 305] width 94 height 18
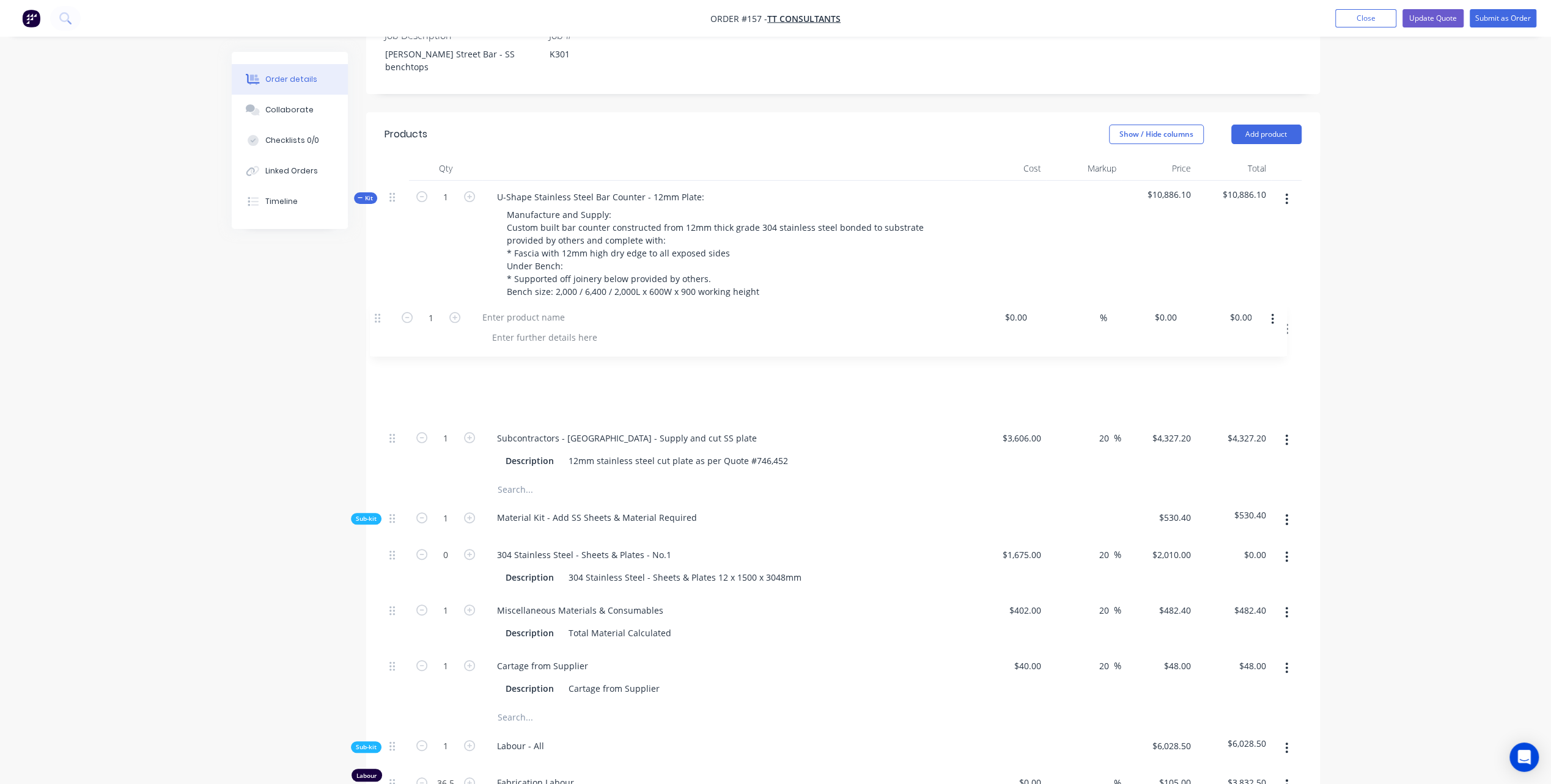
drag, startPoint x: 392, startPoint y: 391, endPoint x: 379, endPoint y: 317, distance: 75.1
click at [533, 374] on div at bounding box center [538, 383] width 102 height 18
click at [471, 377] on icon "button" at bounding box center [469, 382] width 11 height 11
type input "2"
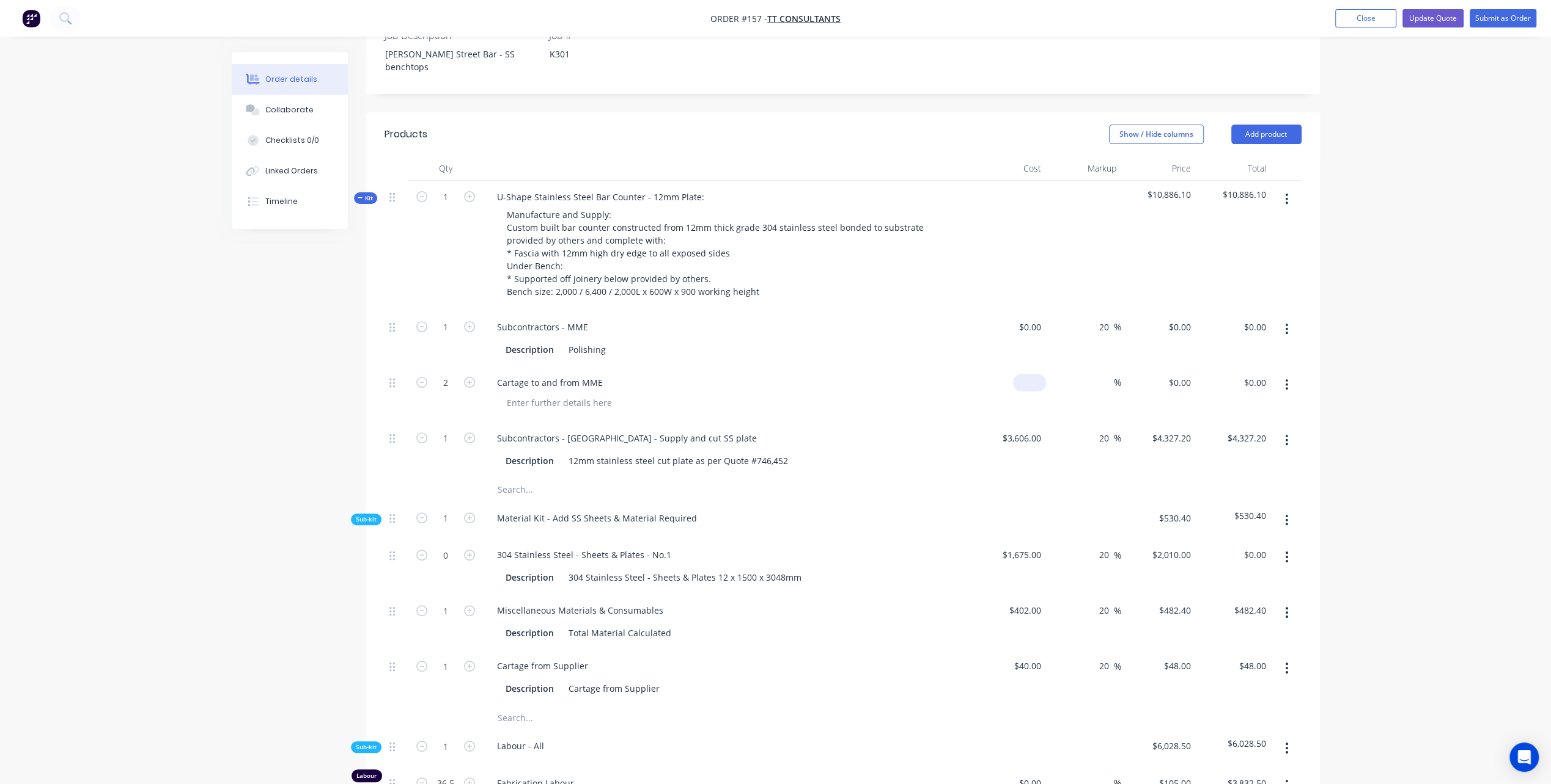
click at [1036, 374] on input at bounding box center [1032, 383] width 28 height 18
type input "$120.00"
type input "$240.00"
click at [1103, 374] on input at bounding box center [1106, 383] width 14 height 18
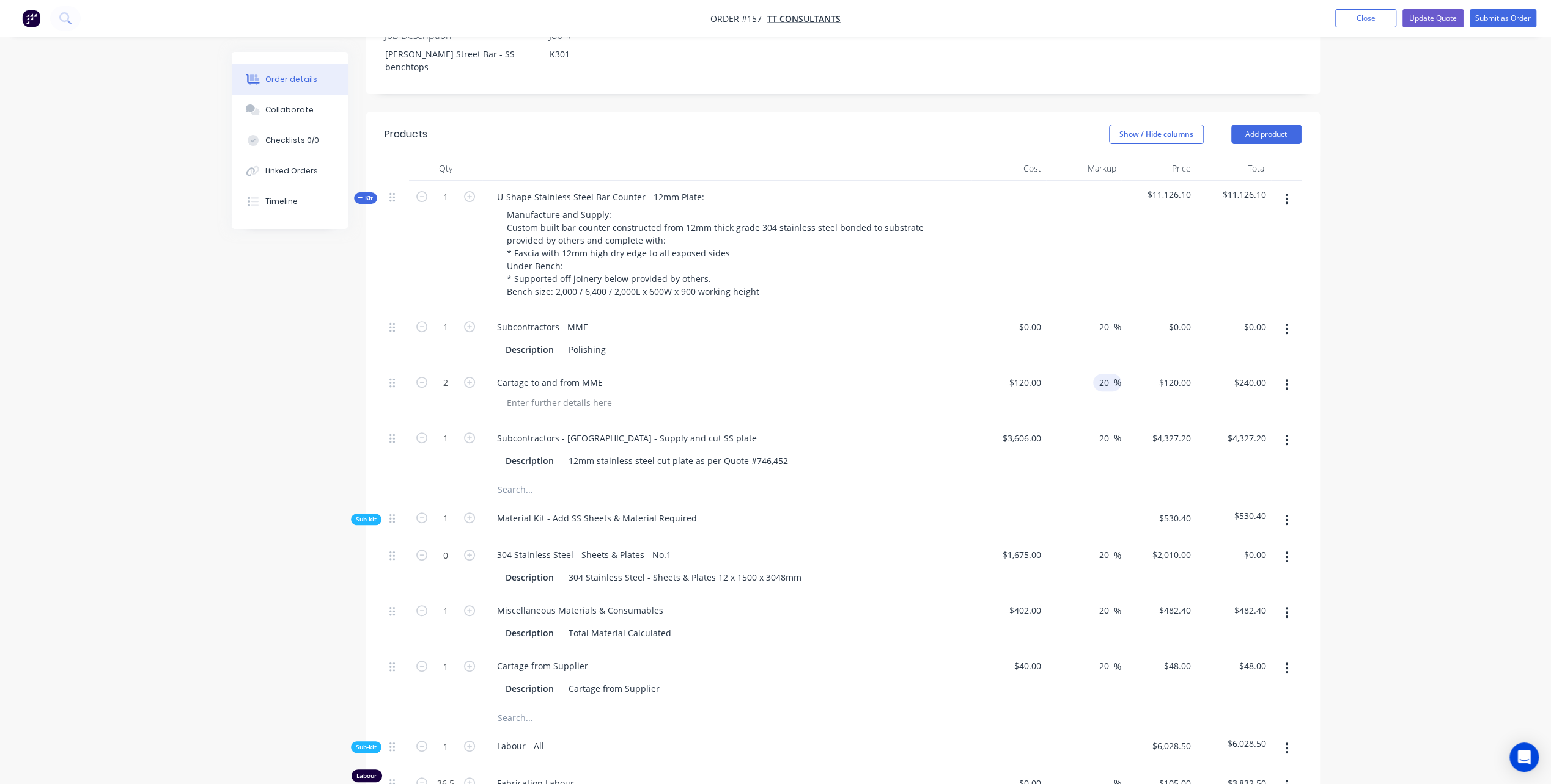
type input "20"
type input "$144.00"
type input "$288.00"
click at [801, 394] on div at bounding box center [731, 403] width 469 height 18
click at [687, 394] on div at bounding box center [731, 403] width 469 height 18
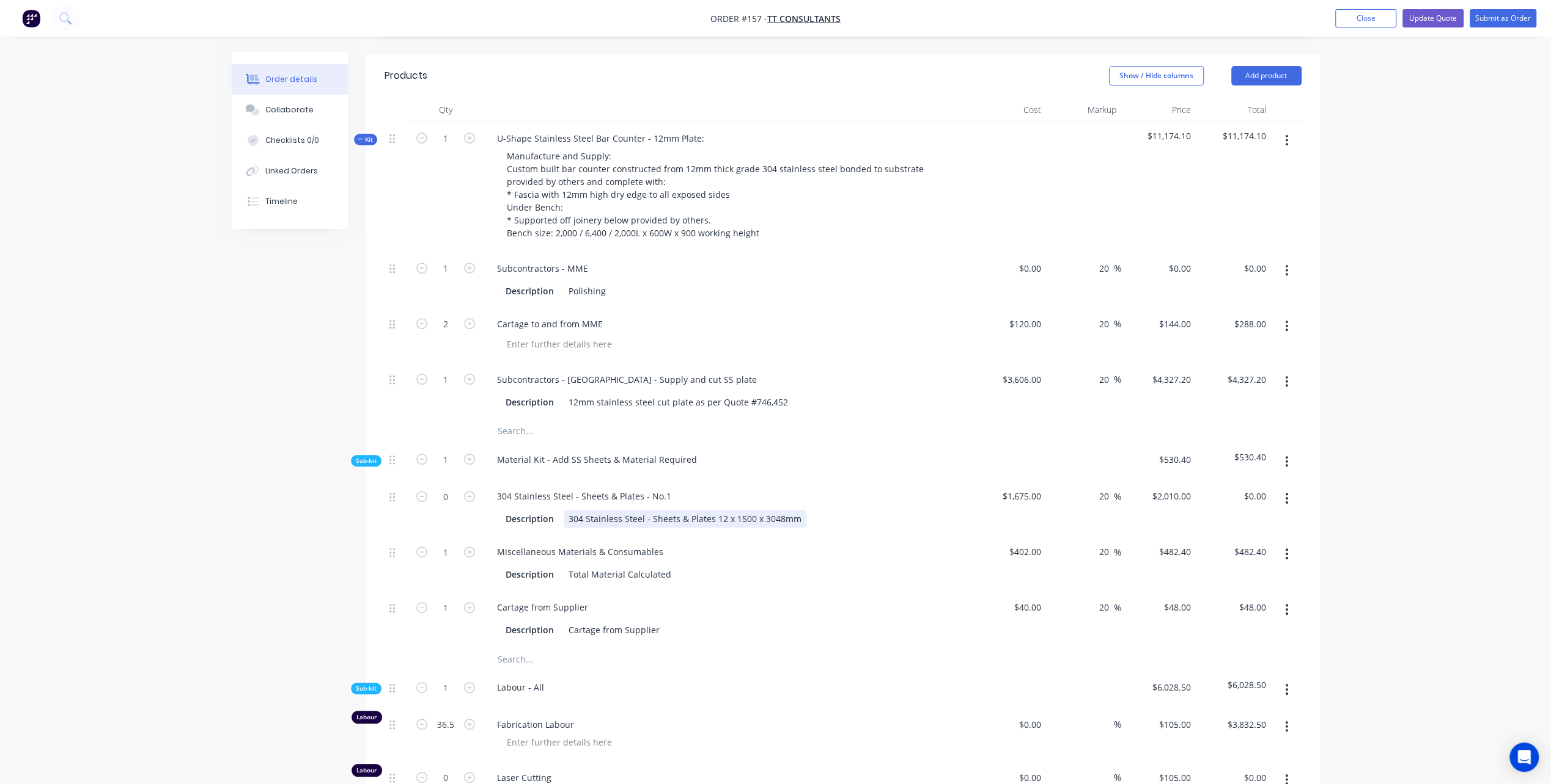
scroll to position [428, 0]
click at [668, 485] on div "304 Stainless Steel - Sheets & Plates - No.1" at bounding box center [583, 494] width 194 height 18
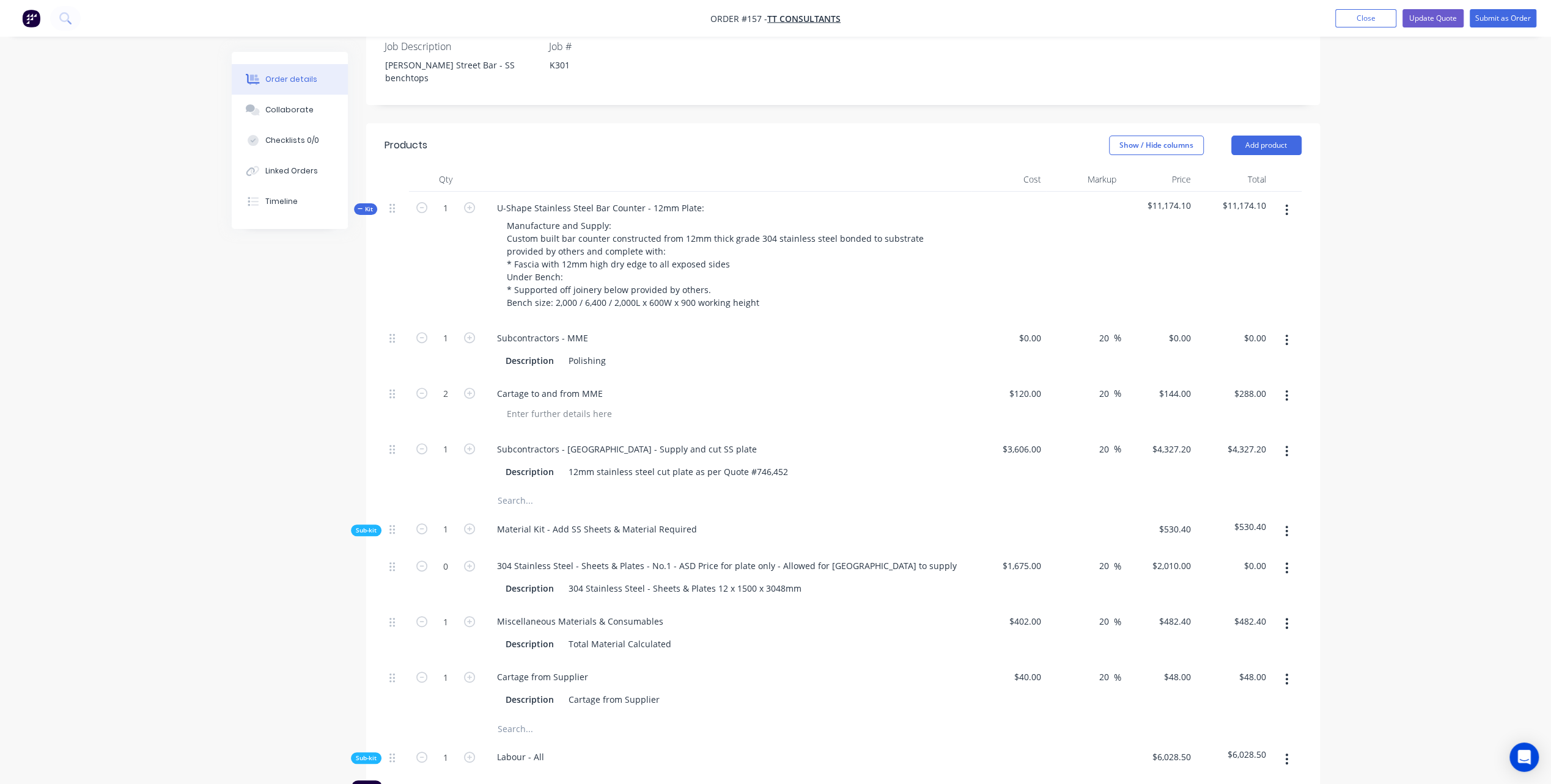
scroll to position [244, 0]
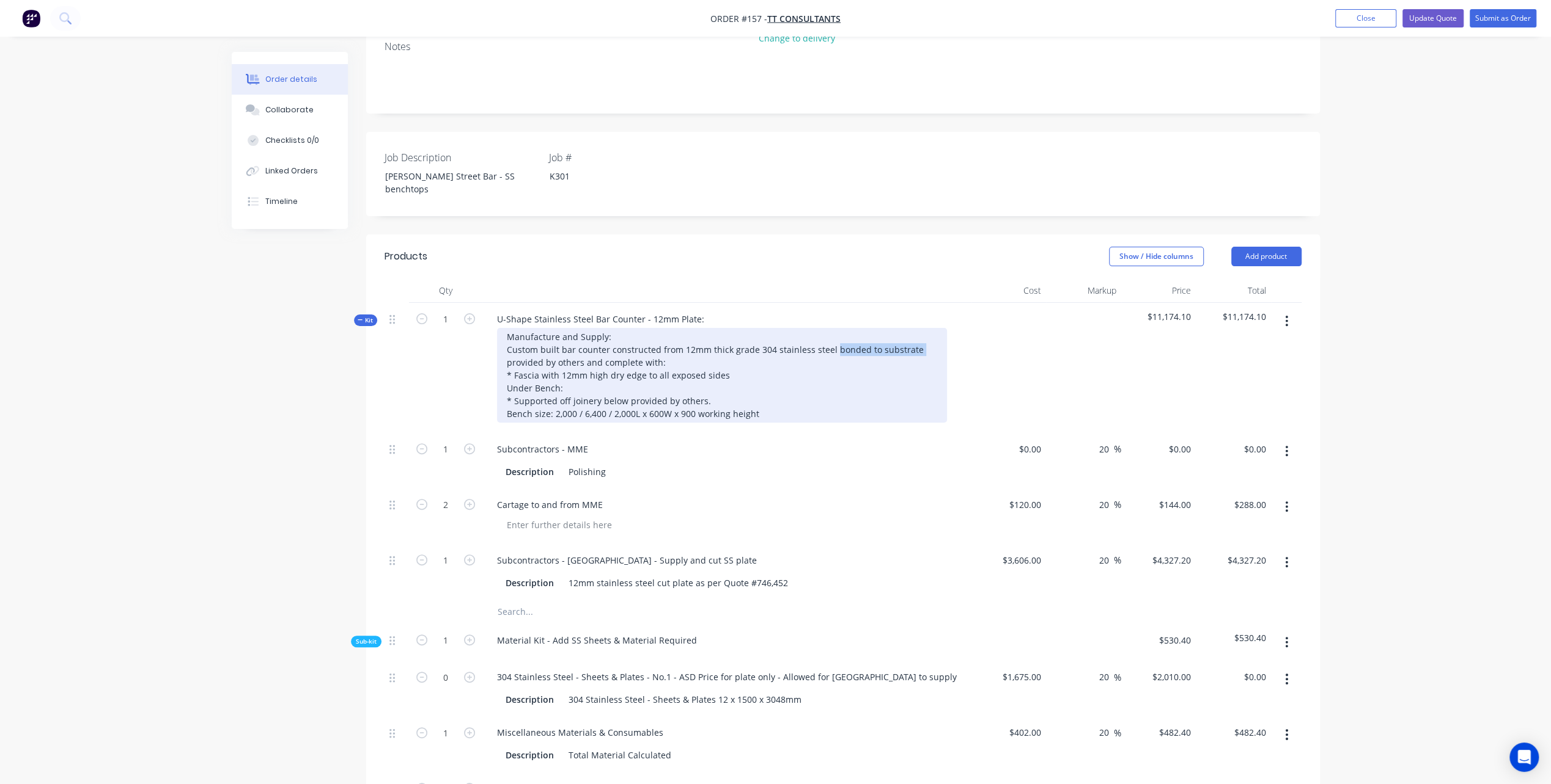
drag, startPoint x: 829, startPoint y: 301, endPoint x: 912, endPoint y: 301, distance: 83.0
click at [912, 328] on div "Manufacture and Supply: Custom built bar counter constructed from 12mm thick gr…" at bounding box center [722, 375] width 450 height 95
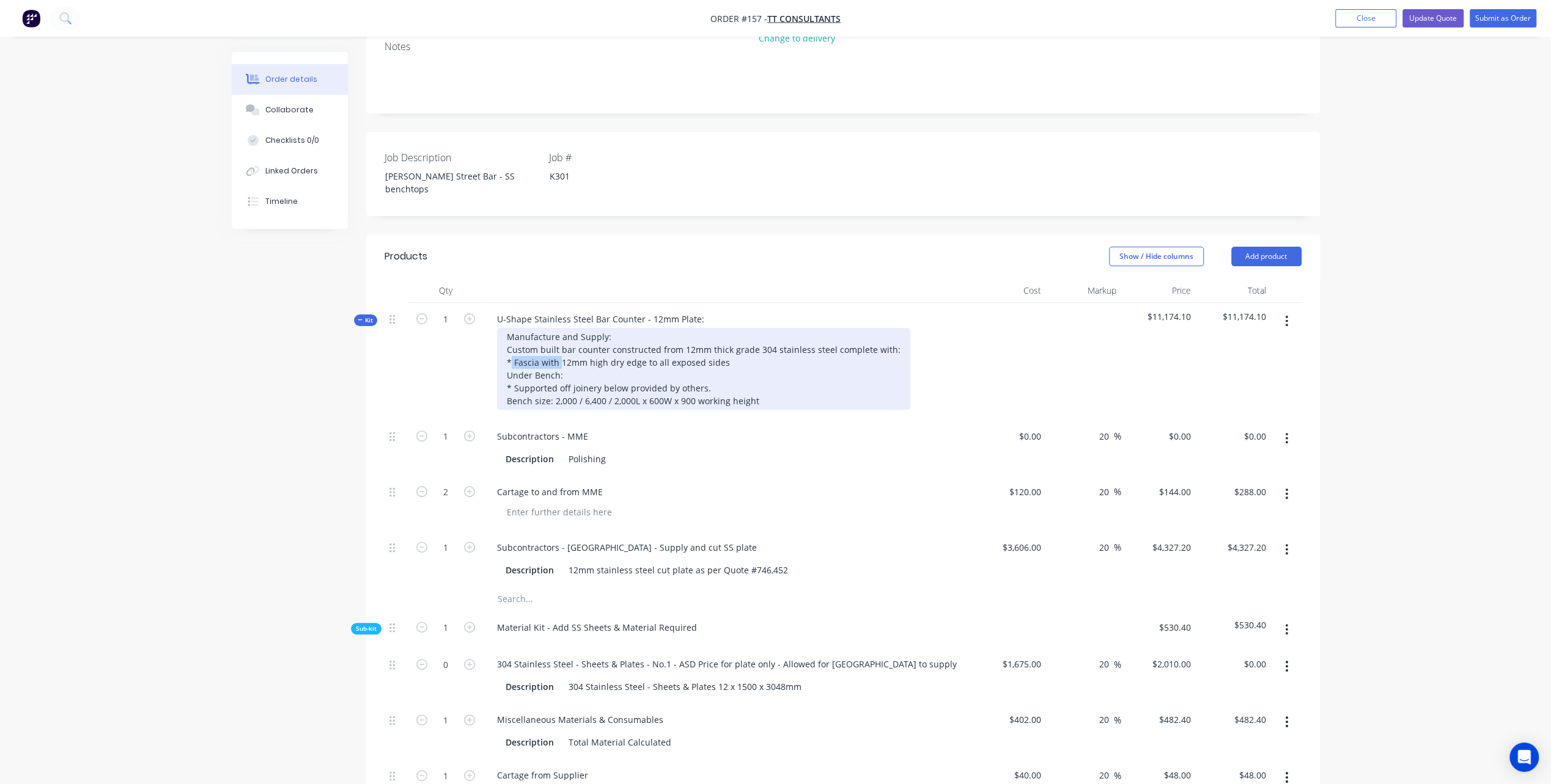
drag, startPoint x: 511, startPoint y: 314, endPoint x: 559, endPoint y: 311, distance: 48.1
click at [559, 328] on div "Manufacture and Supply: Custom built bar counter constructed from 12mm thick gr…" at bounding box center [703, 369] width 413 height 82
click at [702, 328] on div "Manufacture and Supply: Custom built bar counter constructed from 12mm thick gr…" at bounding box center [703, 369] width 413 height 82
